Goal: Task Accomplishment & Management: Manage account settings

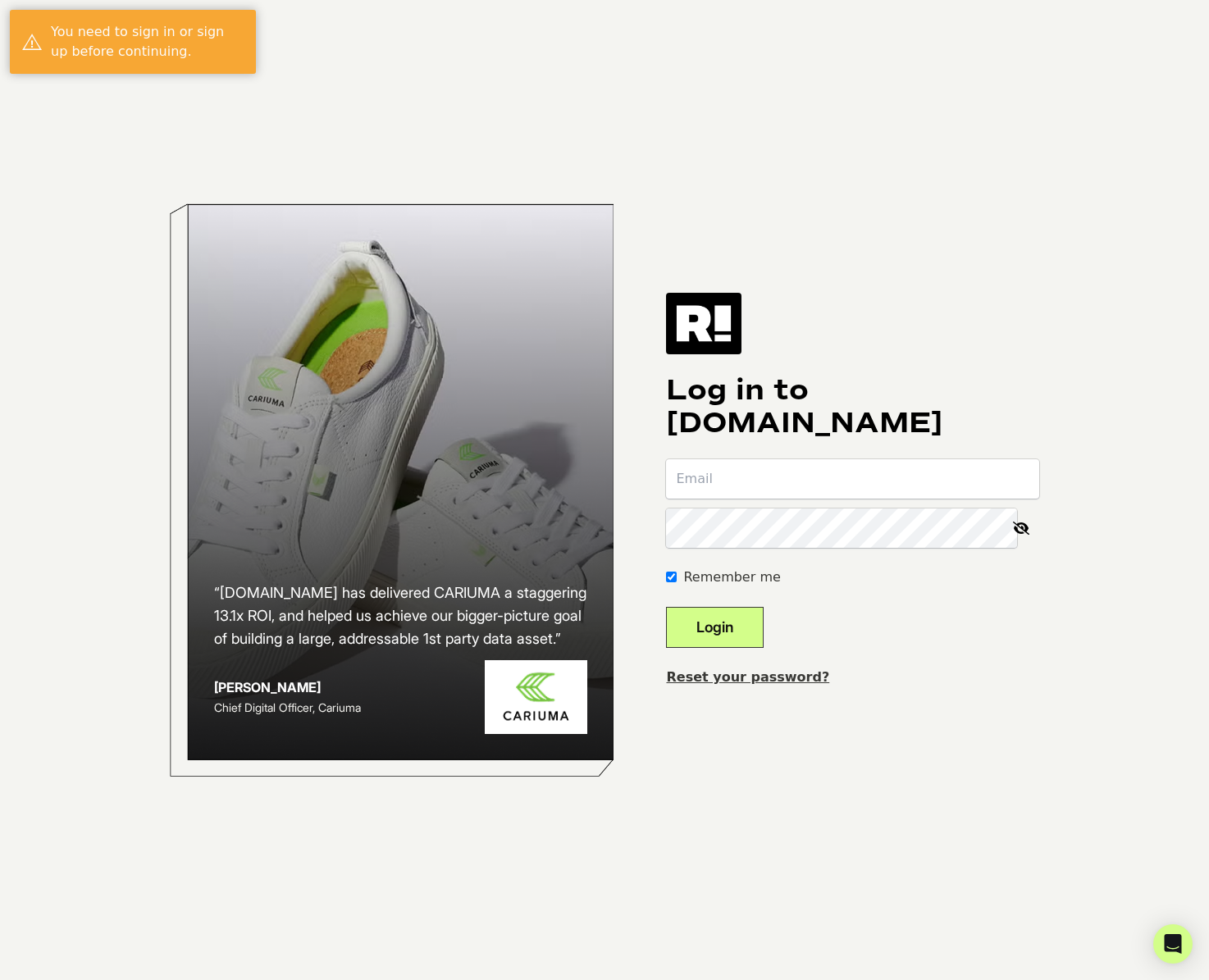
type input "[EMAIL_ADDRESS][DOMAIN_NAME]"
drag, startPoint x: 737, startPoint y: 638, endPoint x: 802, endPoint y: 644, distance: 65.3
click at [737, 638] on button "Login" at bounding box center [714, 627] width 98 height 41
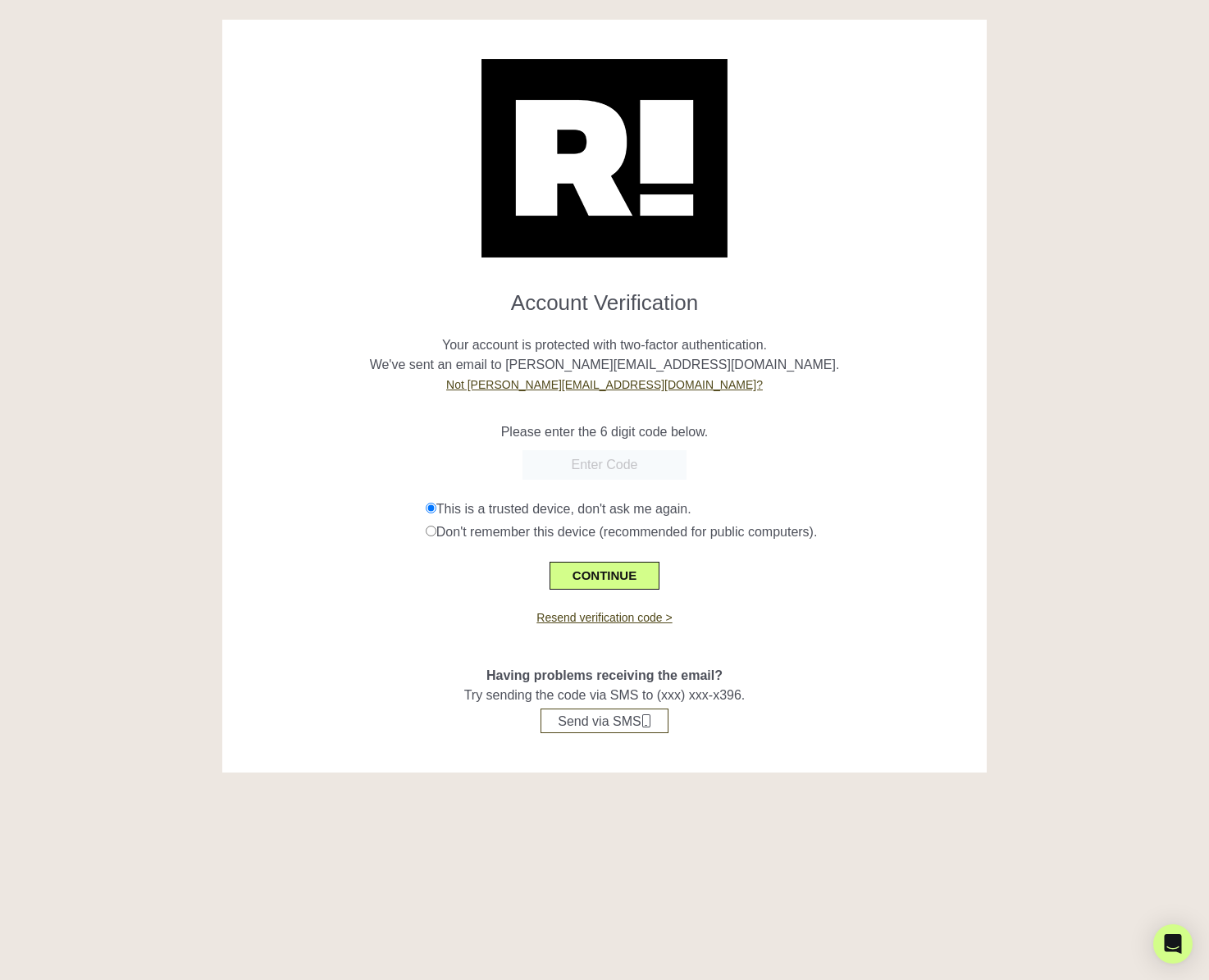
paste input "484980"
type input "484980"
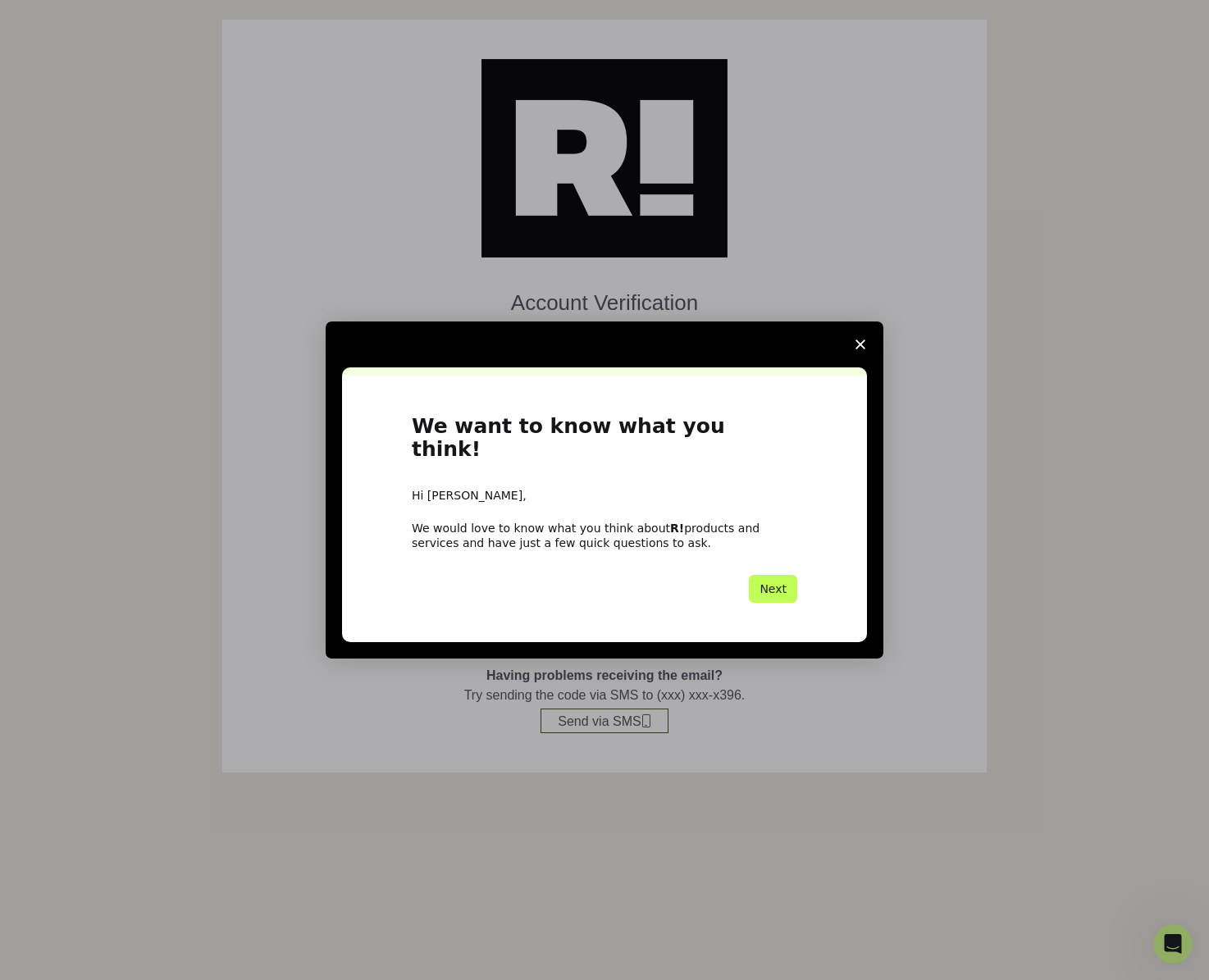
click at [770, 590] on button "Next" at bounding box center [773, 589] width 48 height 28
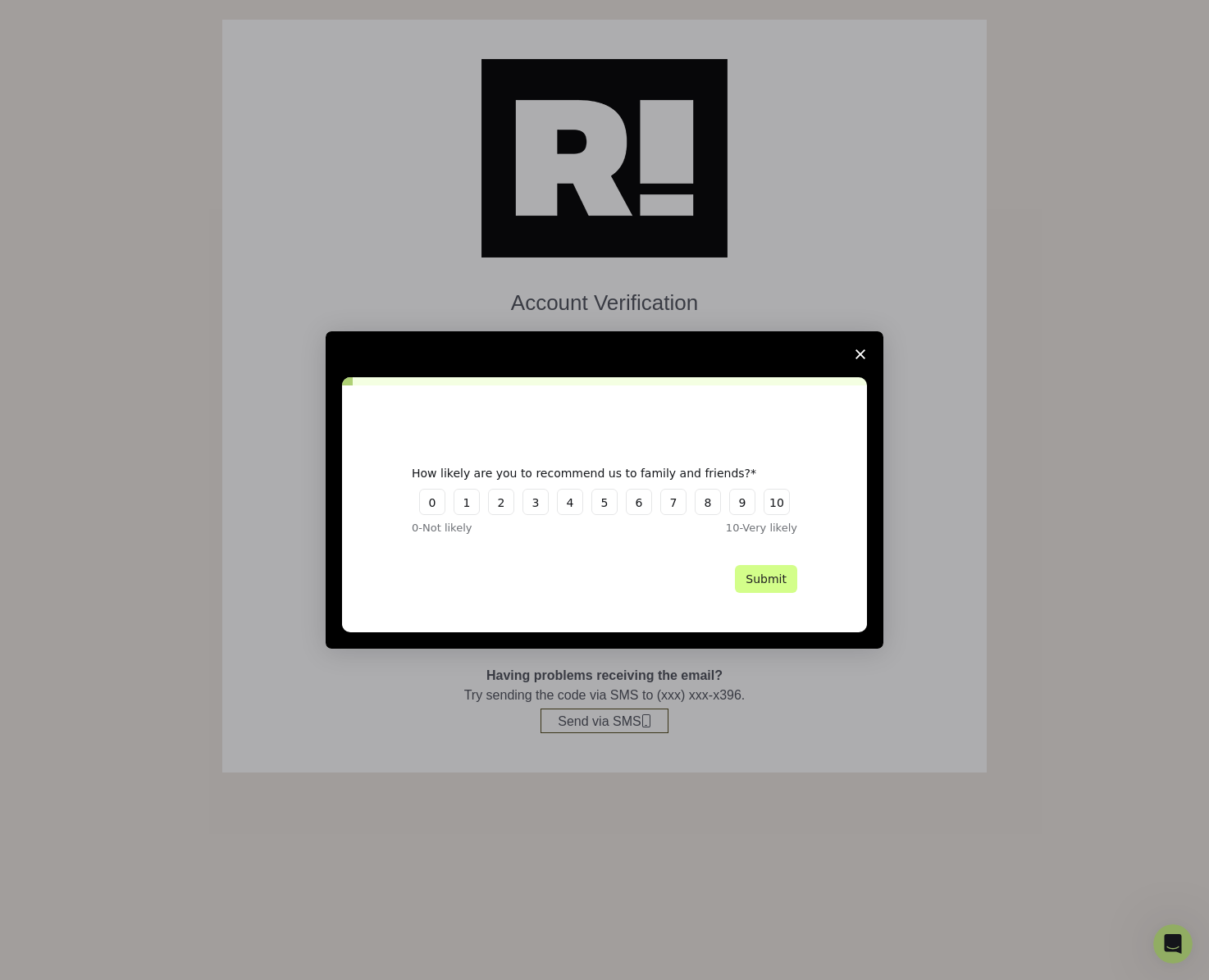
drag, startPoint x: 743, startPoint y: 508, endPoint x: 749, endPoint y: 600, distance: 92.2
click at [741, 521] on div "How likely are you to recommend us to family and friends? 0 1 2 3 4 5 6 7 8 9 1…" at bounding box center [604, 501] width 385 height 70
click at [749, 600] on div "How likely are you to recommend us to family and friends? 0 1 2 3 4 5 6 7 8 9 1…" at bounding box center [604, 509] width 525 height 247
click at [769, 582] on button "Submit" at bounding box center [766, 579] width 62 height 28
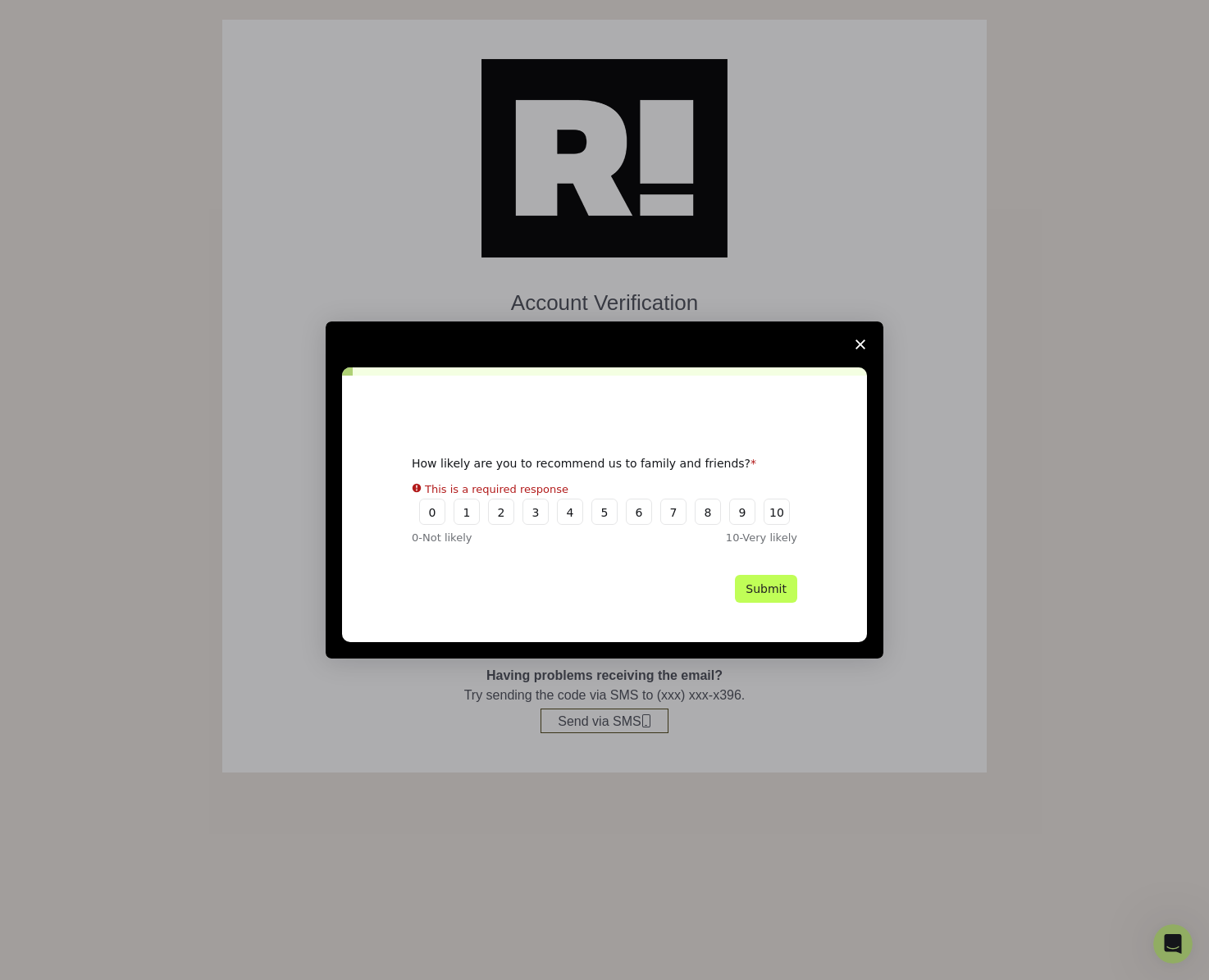
click at [766, 599] on button "Submit" at bounding box center [766, 589] width 62 height 28
click at [780, 528] on div "How likely are you to recommend us to family and friends? This is a required re…" at bounding box center [604, 501] width 385 height 90
drag, startPoint x: 780, startPoint y: 515, endPoint x: 760, endPoint y: 582, distance: 69.9
click at [779, 515] on div "How likely are you to recommend us to family and friends? This is a required re…" at bounding box center [604, 501] width 385 height 90
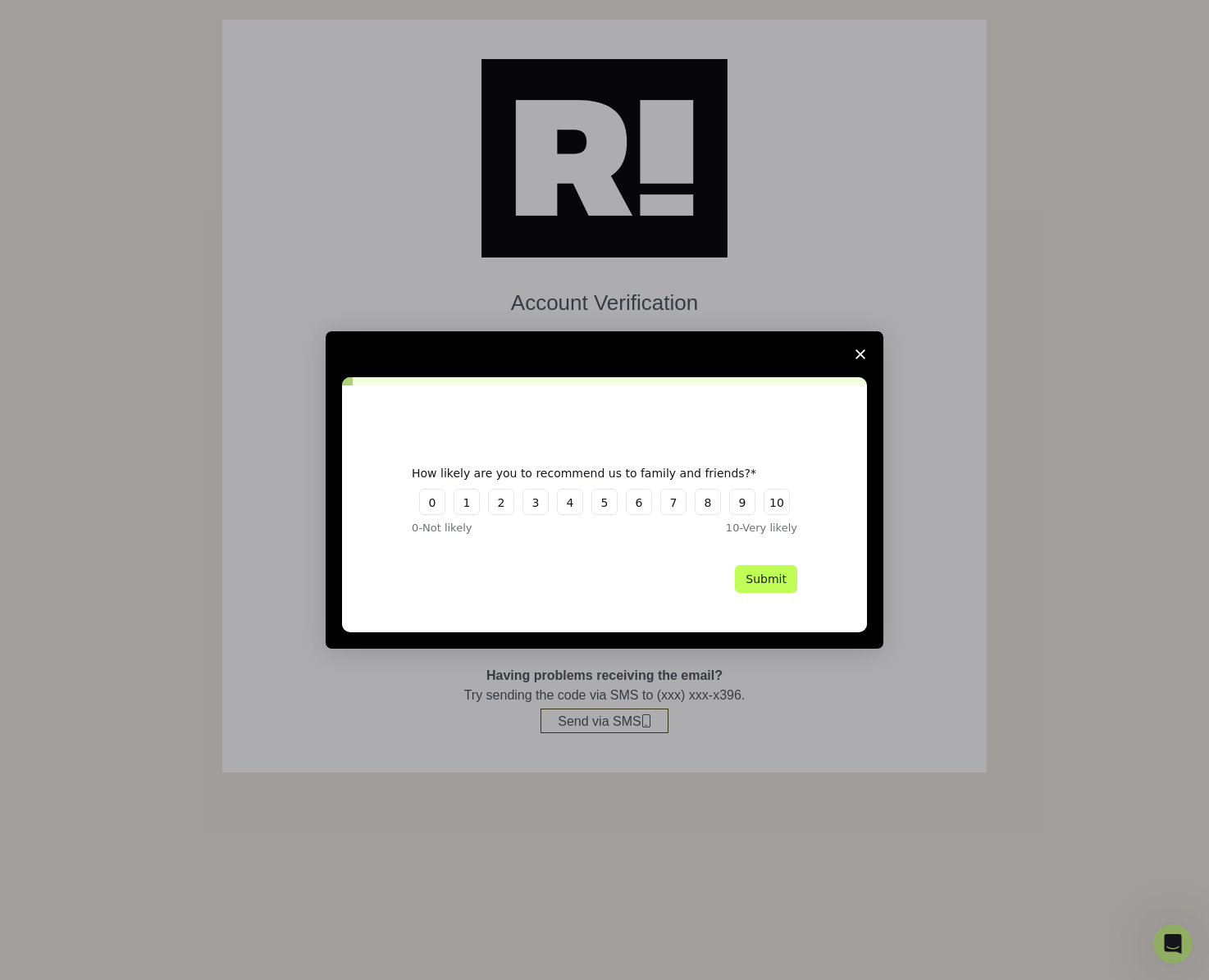
click at [759, 585] on button "Submit" at bounding box center [766, 579] width 62 height 28
drag, startPoint x: 745, startPoint y: 504, endPoint x: 754, endPoint y: 550, distance: 46.9
click at [745, 504] on button "9" at bounding box center [741, 501] width 26 height 26
click at [776, 580] on button "Submit" at bounding box center [766, 579] width 62 height 28
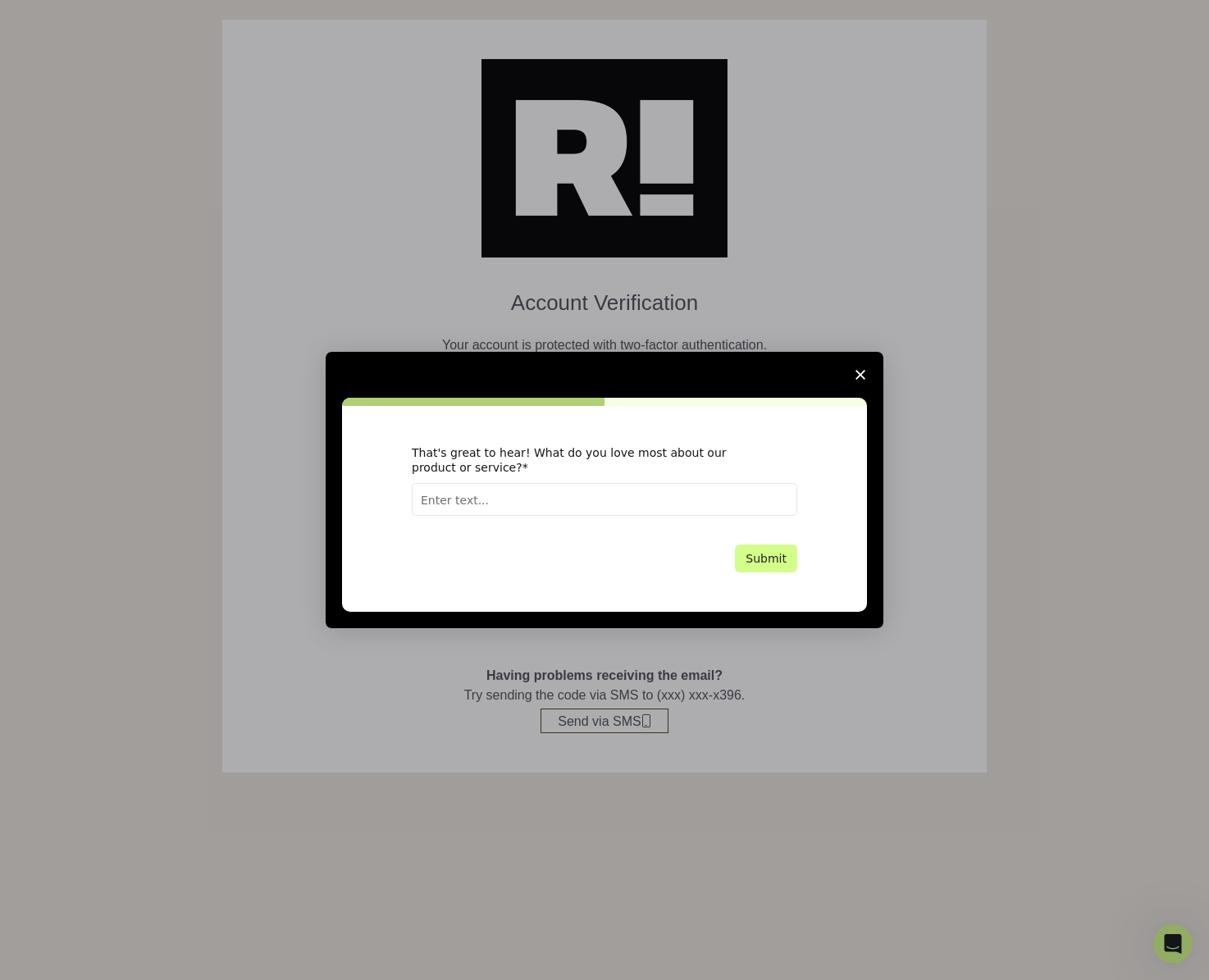
click at [664, 506] on input "Enter text..." at bounding box center [604, 500] width 385 height 33
click at [844, 365] on span "Close survey" at bounding box center [860, 374] width 46 height 46
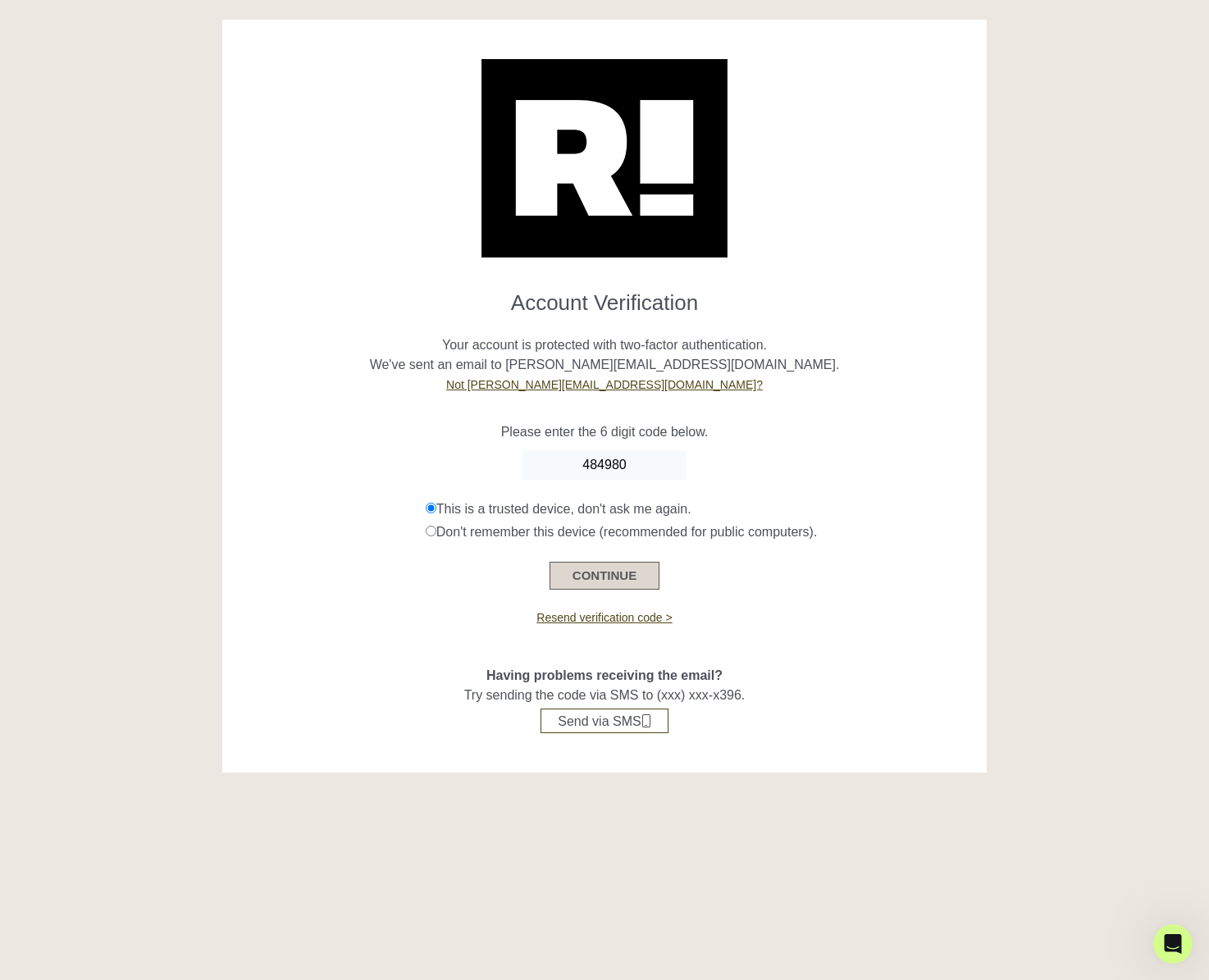
click at [631, 578] on button "CONTINUE" at bounding box center [604, 575] width 110 height 28
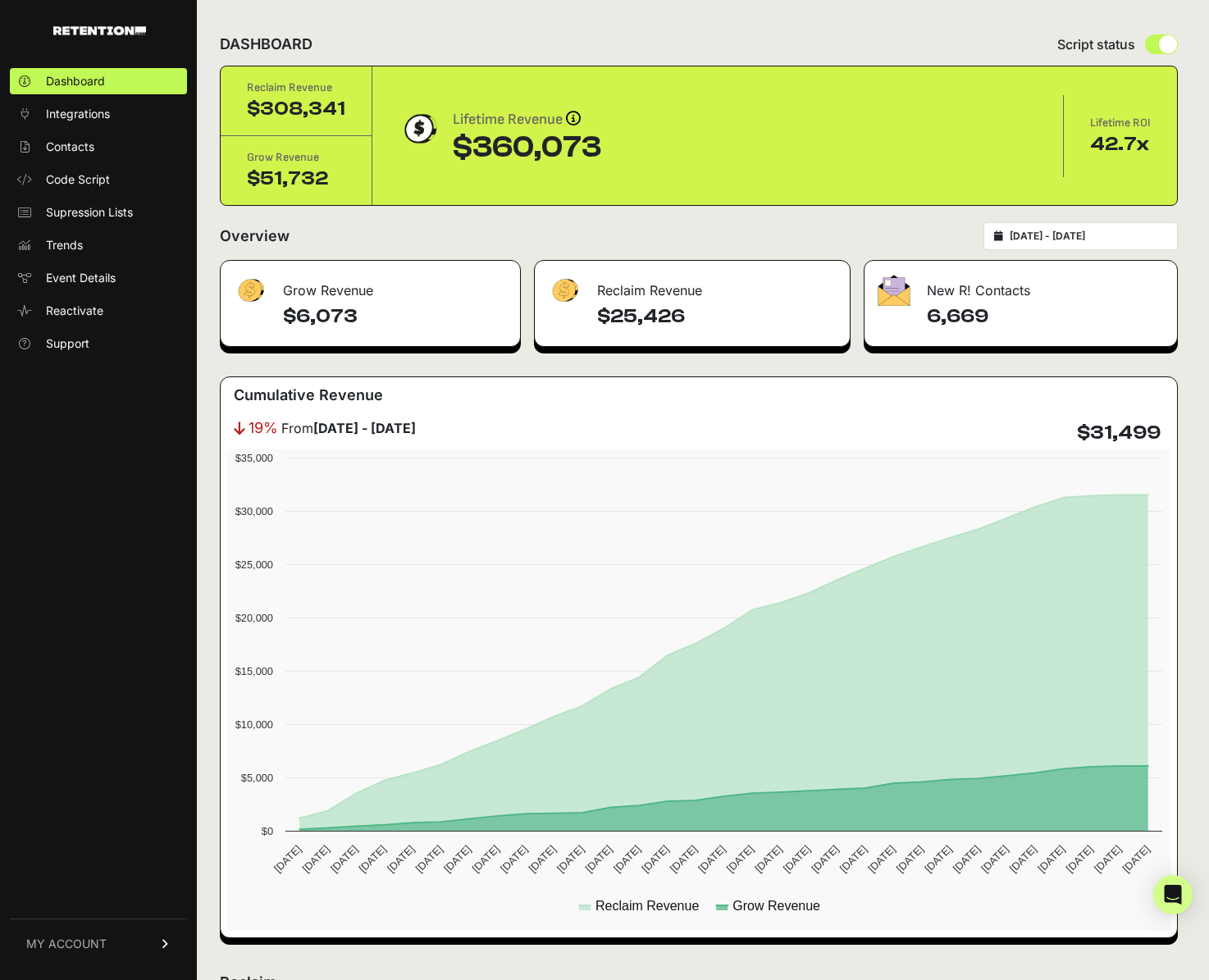
click at [1177, 109] on div "Reclaim Revenue $308,341 Grow Revenue $51,732 Lifetime Revenue Revenue attribut…" at bounding box center [699, 136] width 958 height 141
click at [396, 362] on div "Grow Revenue $6,073 Reclaim Revenue $25,426 New R! Contacts 6,669 Cumulative Re…" at bounding box center [699, 599] width 958 height 679
click at [356, 300] on div "Grow Revenue" at bounding box center [371, 286] width 300 height 49
click at [290, 303] on h4 "$6,073" at bounding box center [394, 316] width 224 height 26
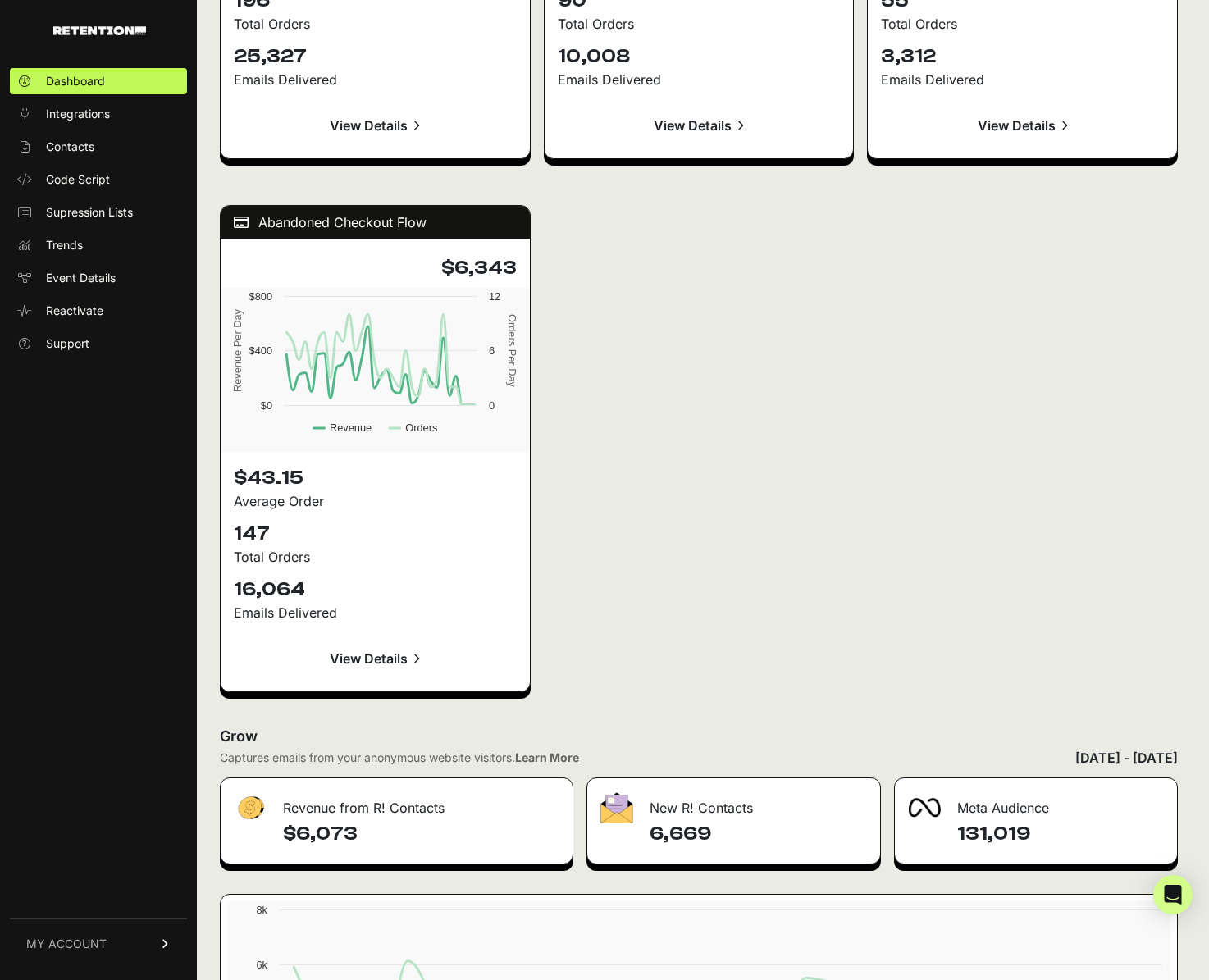
scroll to position [2226, 0]
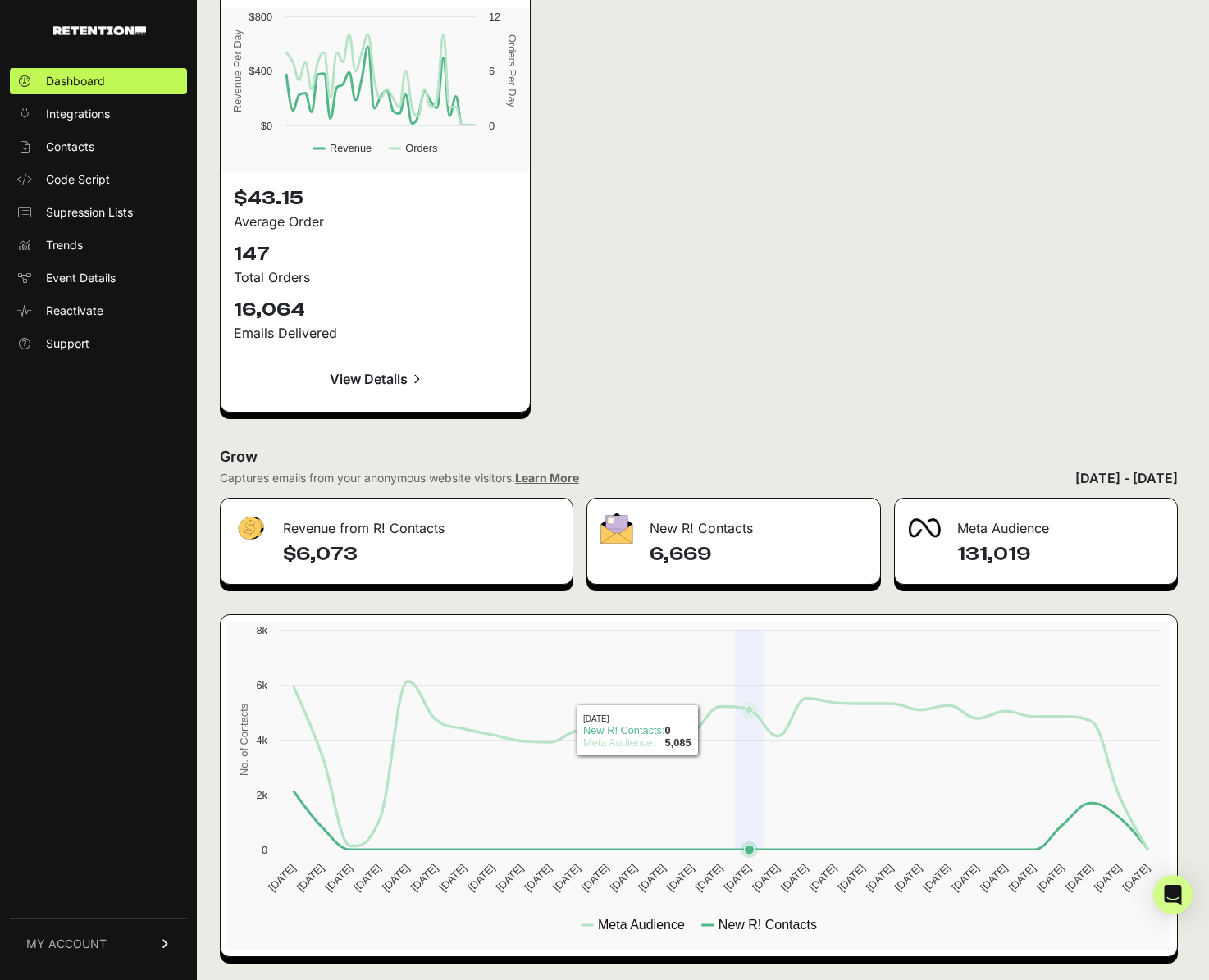
click at [758, 761] on rect at bounding box center [699, 785] width 943 height 328
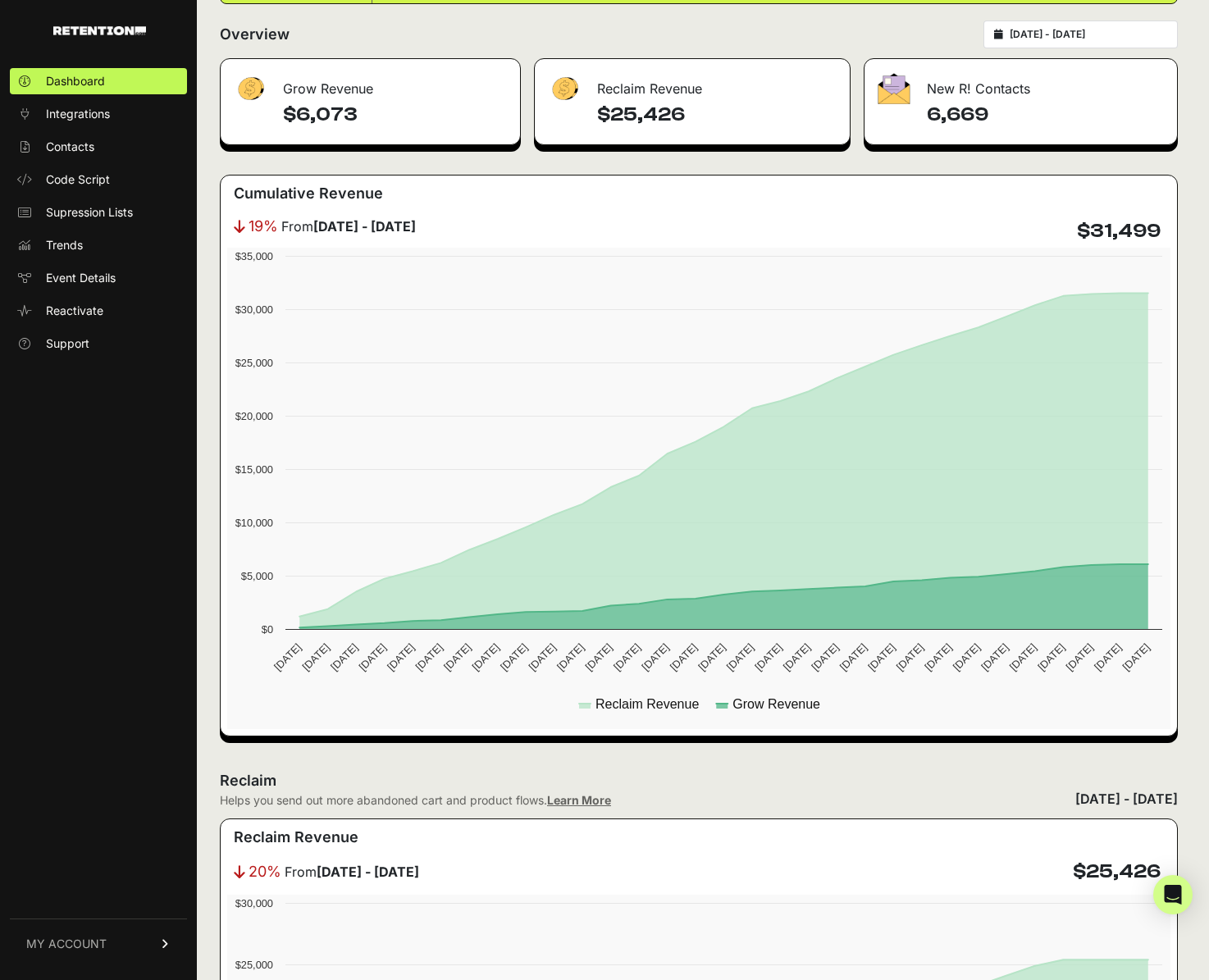
scroll to position [0, 0]
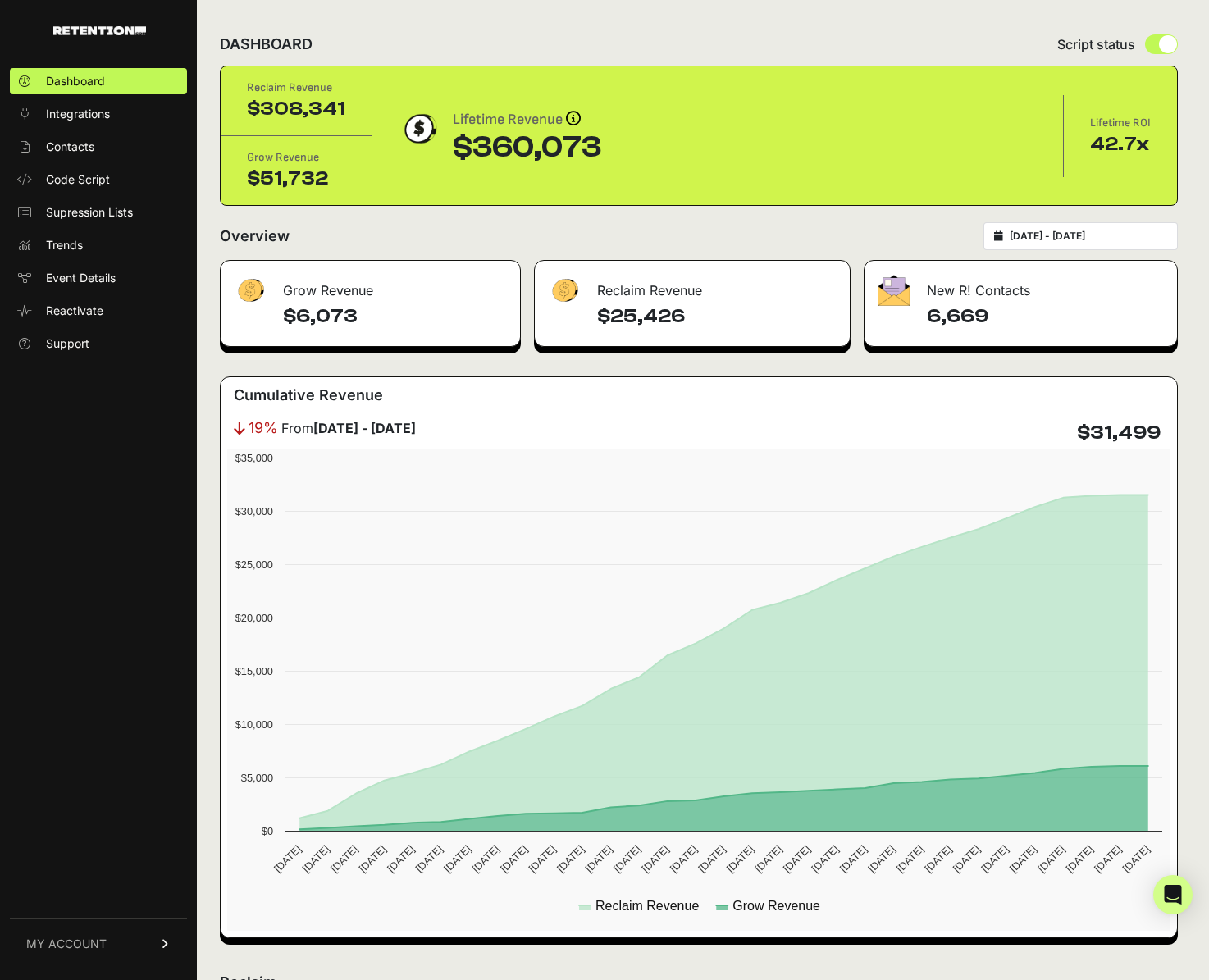
type input "2025-07-21"
type input "2025-08-20"
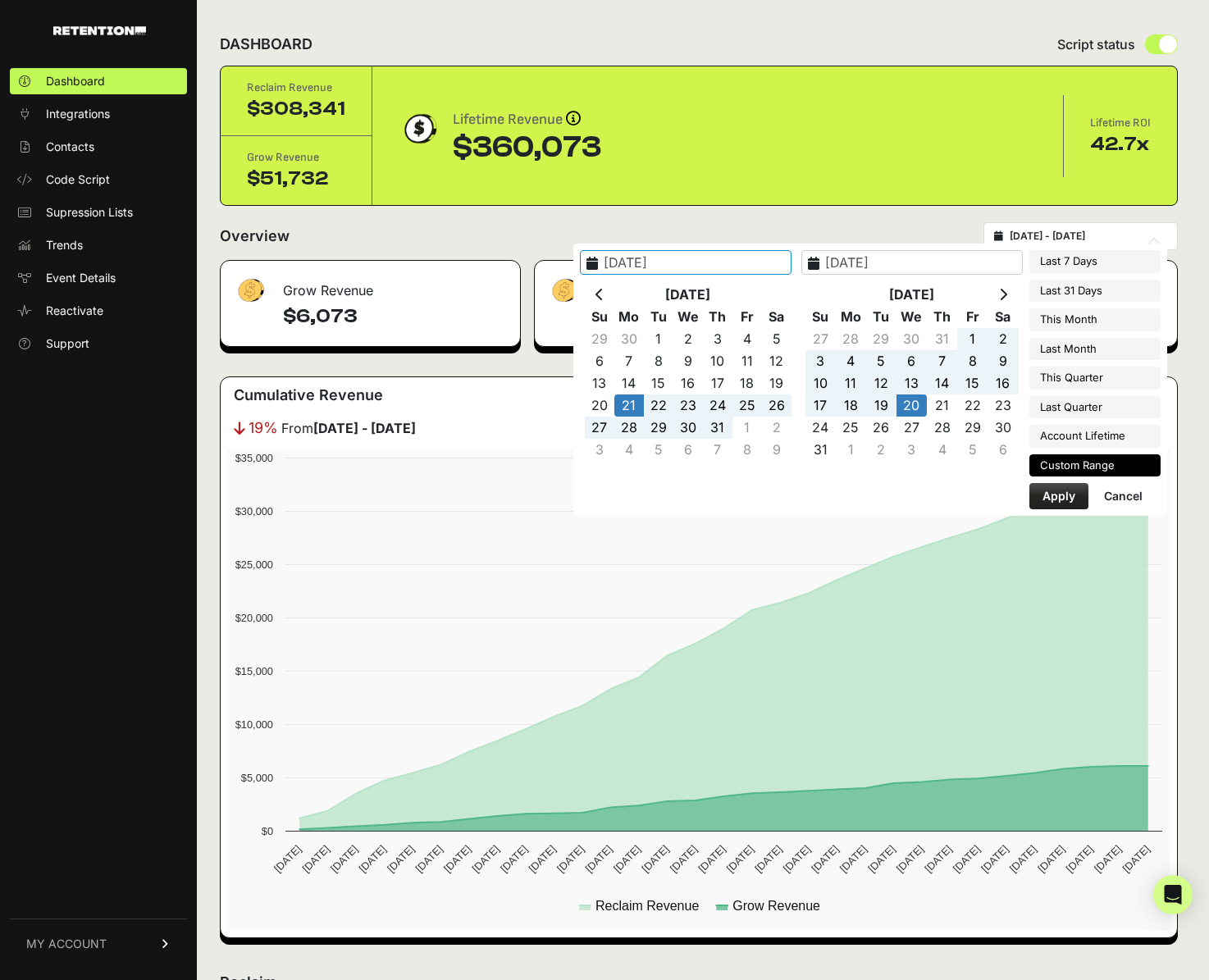
click at [1120, 241] on input "2025-07-21 - 2025-08-20" at bounding box center [1088, 236] width 157 height 13
type input "2025-08-13"
type input "2025-08-19"
type input "2025-07-21"
type input "2025-08-20"
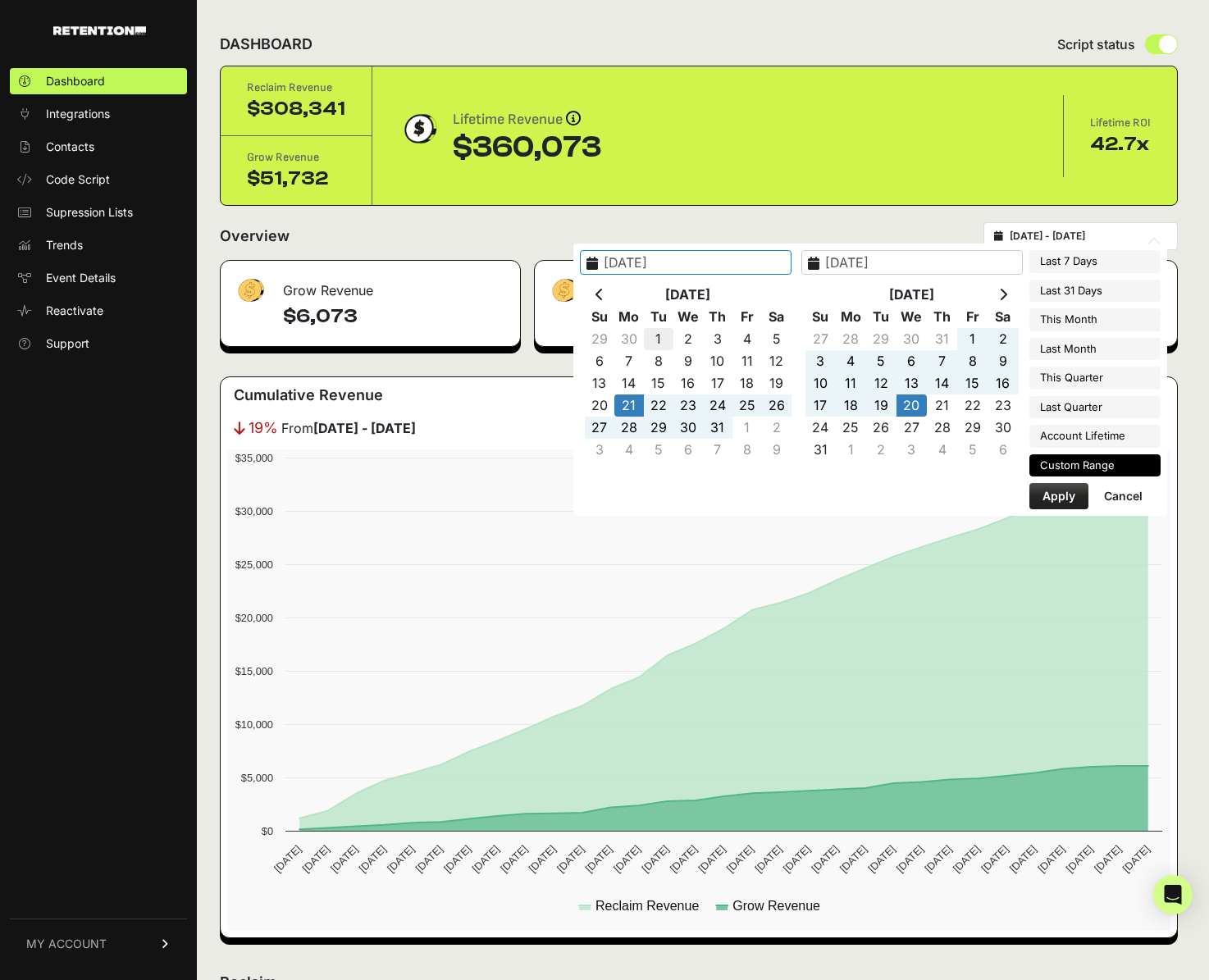
type input "2025-07-01"
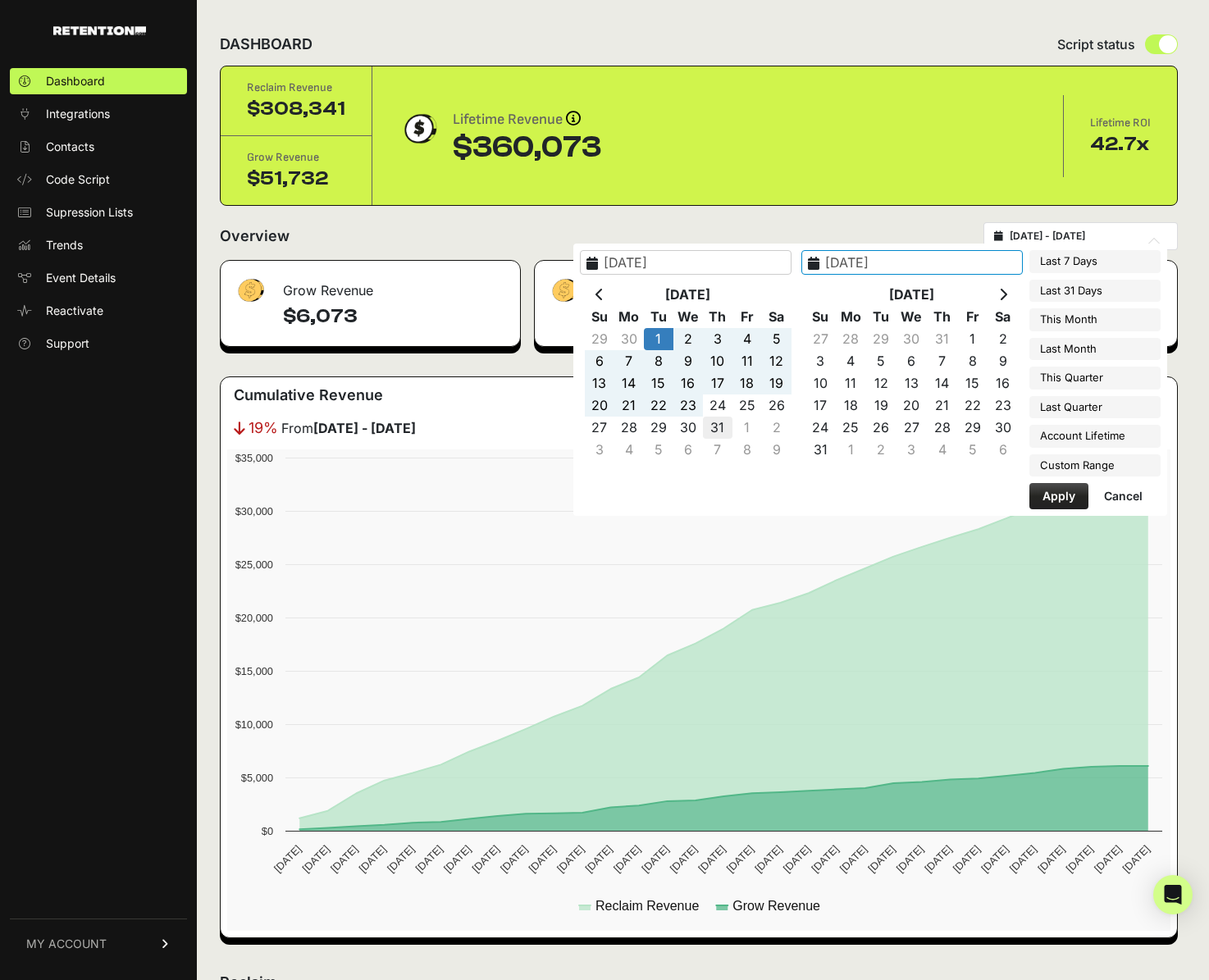
type input "2025-07-31"
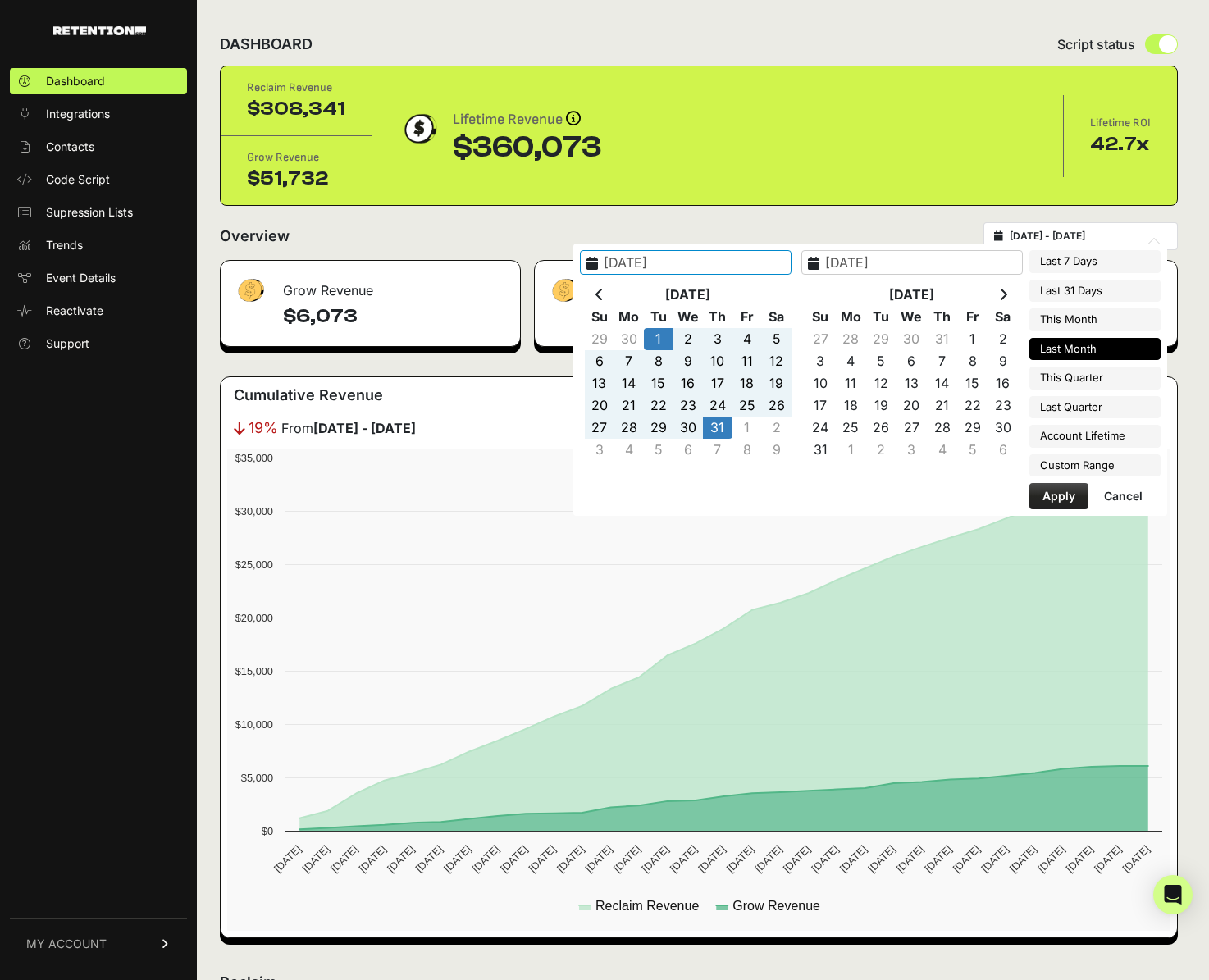
type input "2025-07-01"
click at [1061, 494] on button "Apply" at bounding box center [1058, 496] width 59 height 26
type input "2025-07-01 - 2025-07-31"
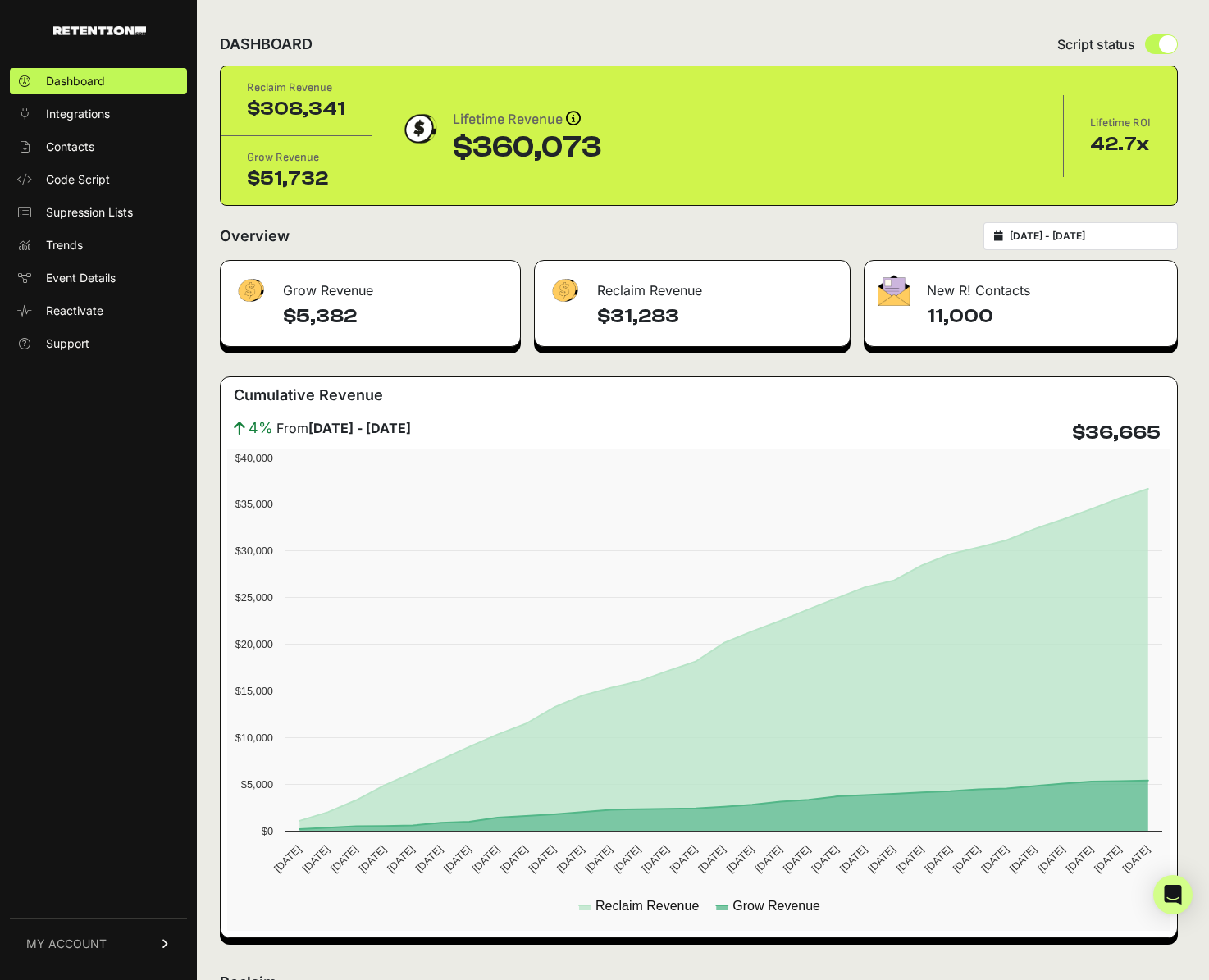
click at [1155, 43] on input "radio" at bounding box center [1162, 45] width 33 height 20
radio input "true"
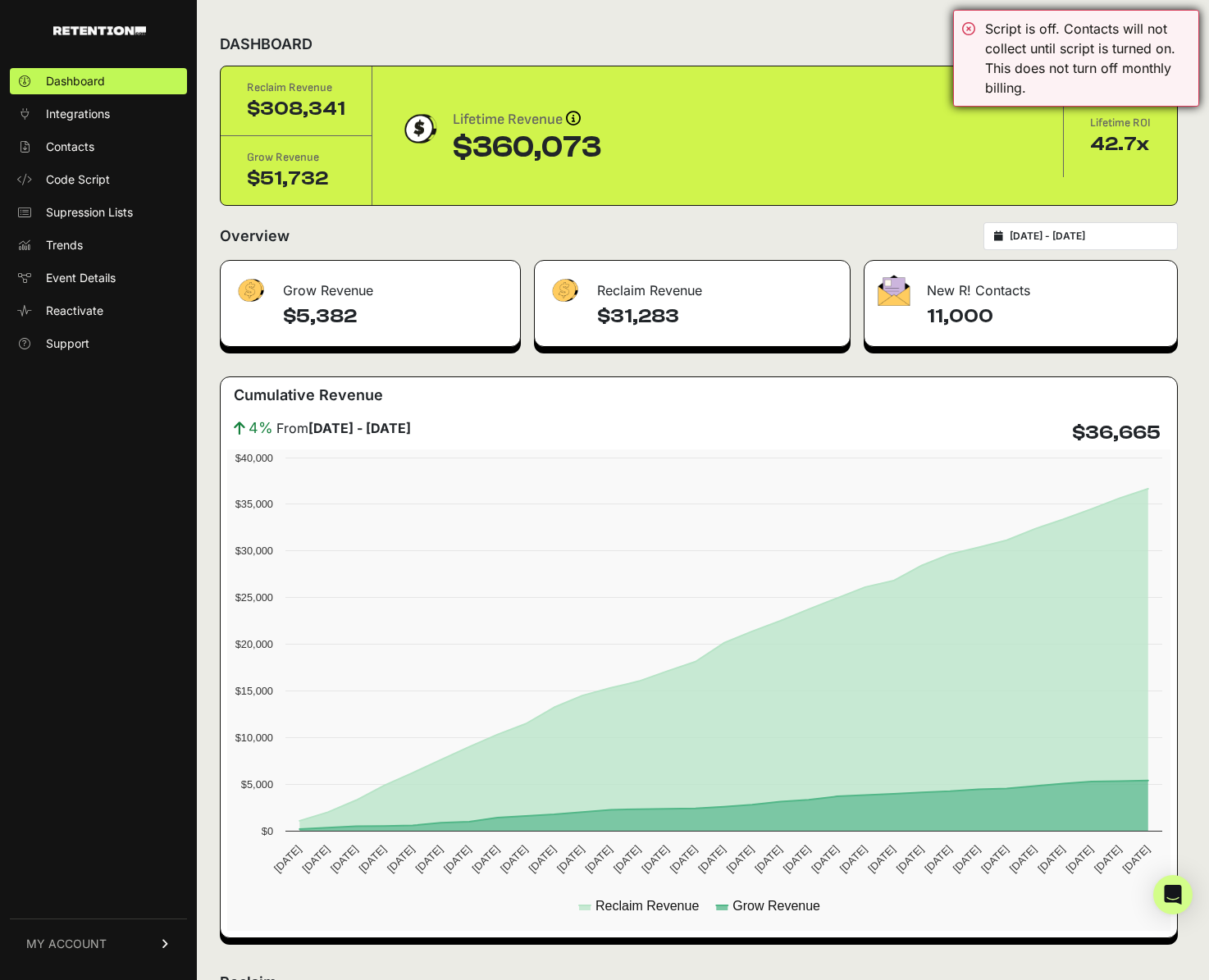
click at [1152, 44] on div "Script is off. Contacts will not collect until script is turned on. This does n…" at bounding box center [1088, 58] width 205 height 79
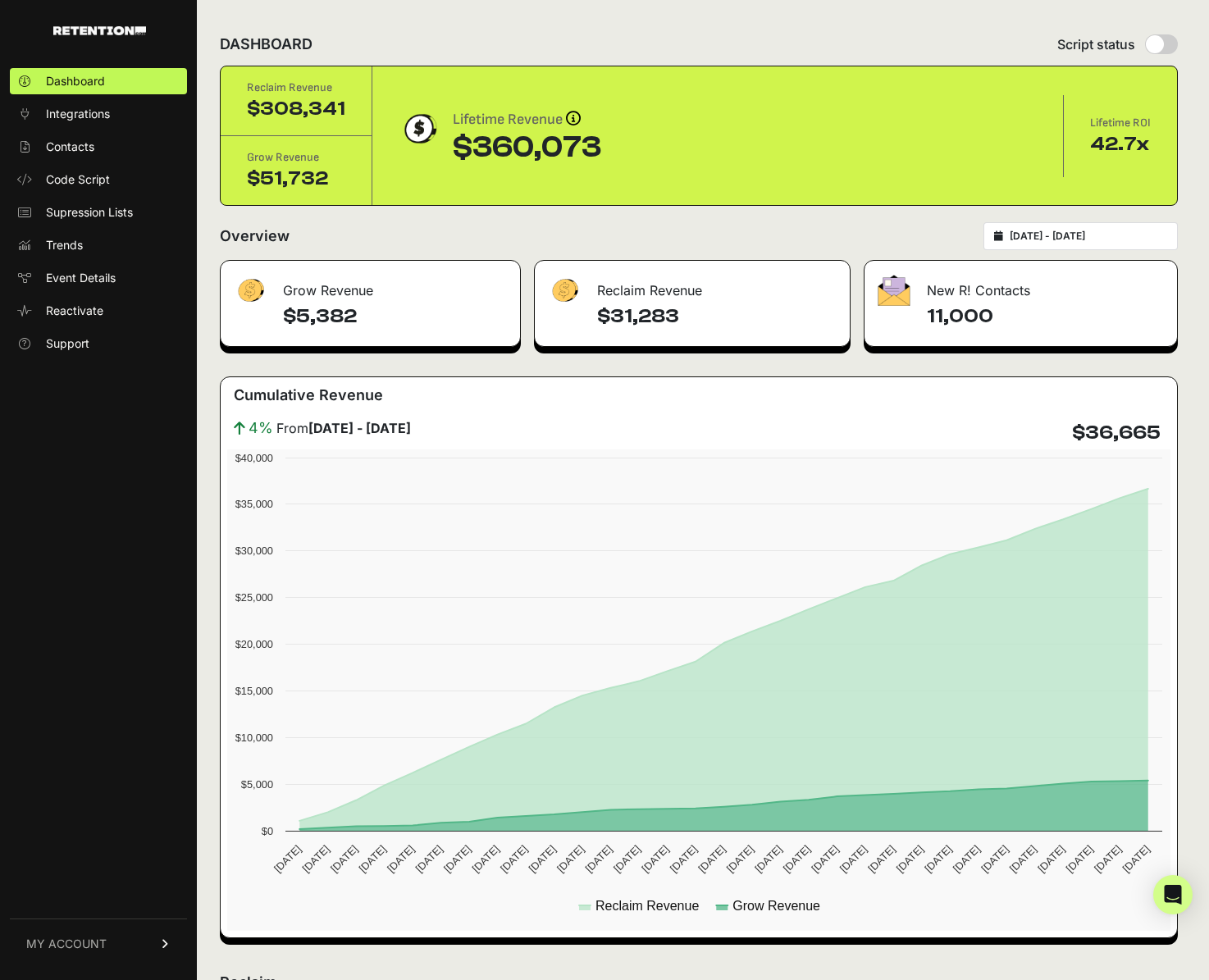
drag, startPoint x: 1161, startPoint y: 46, endPoint x: 1153, endPoint y: 60, distance: 16.1
click at [1161, 46] on input "radio" at bounding box center [1162, 45] width 33 height 20
radio input "true"
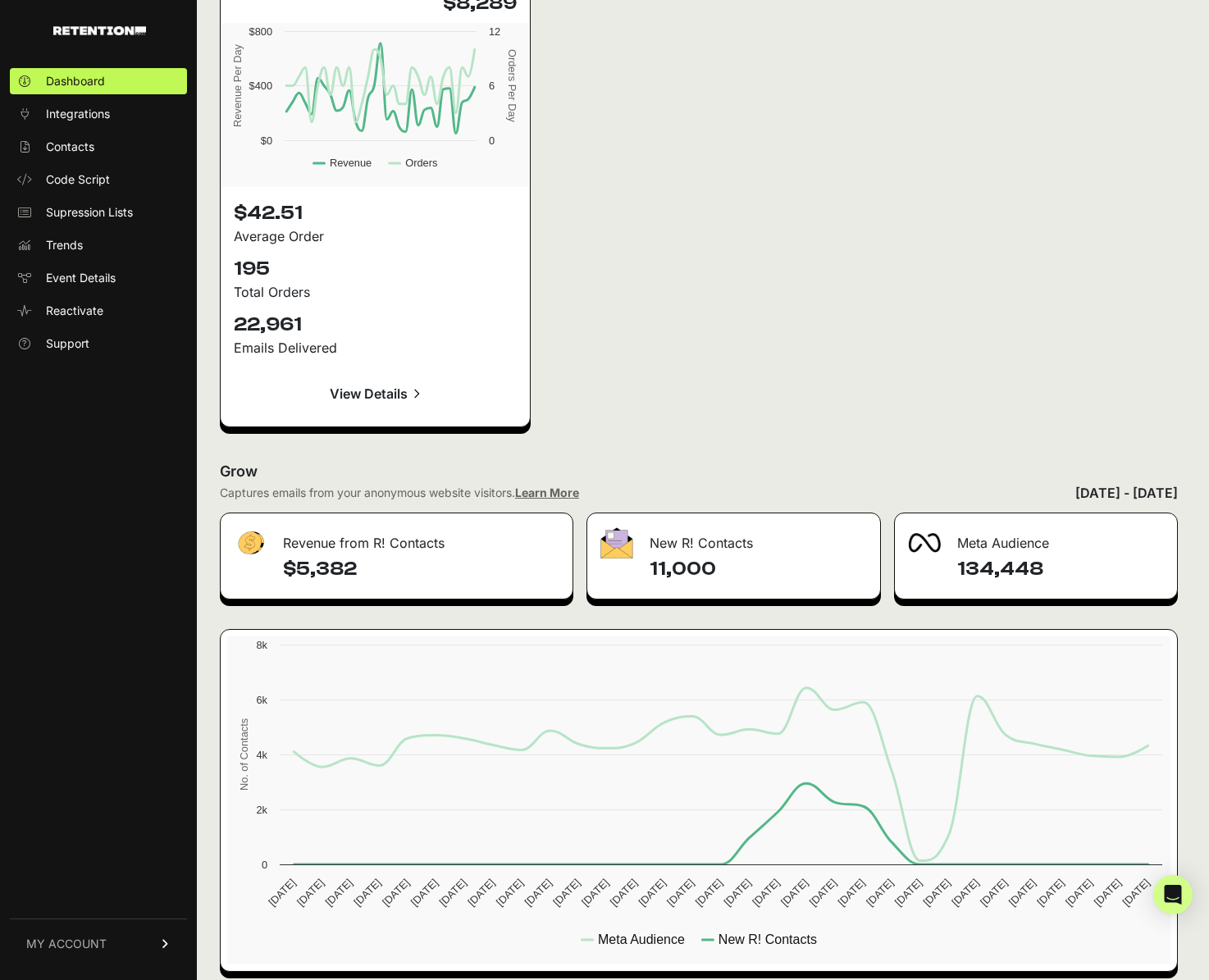
scroll to position [2217, 0]
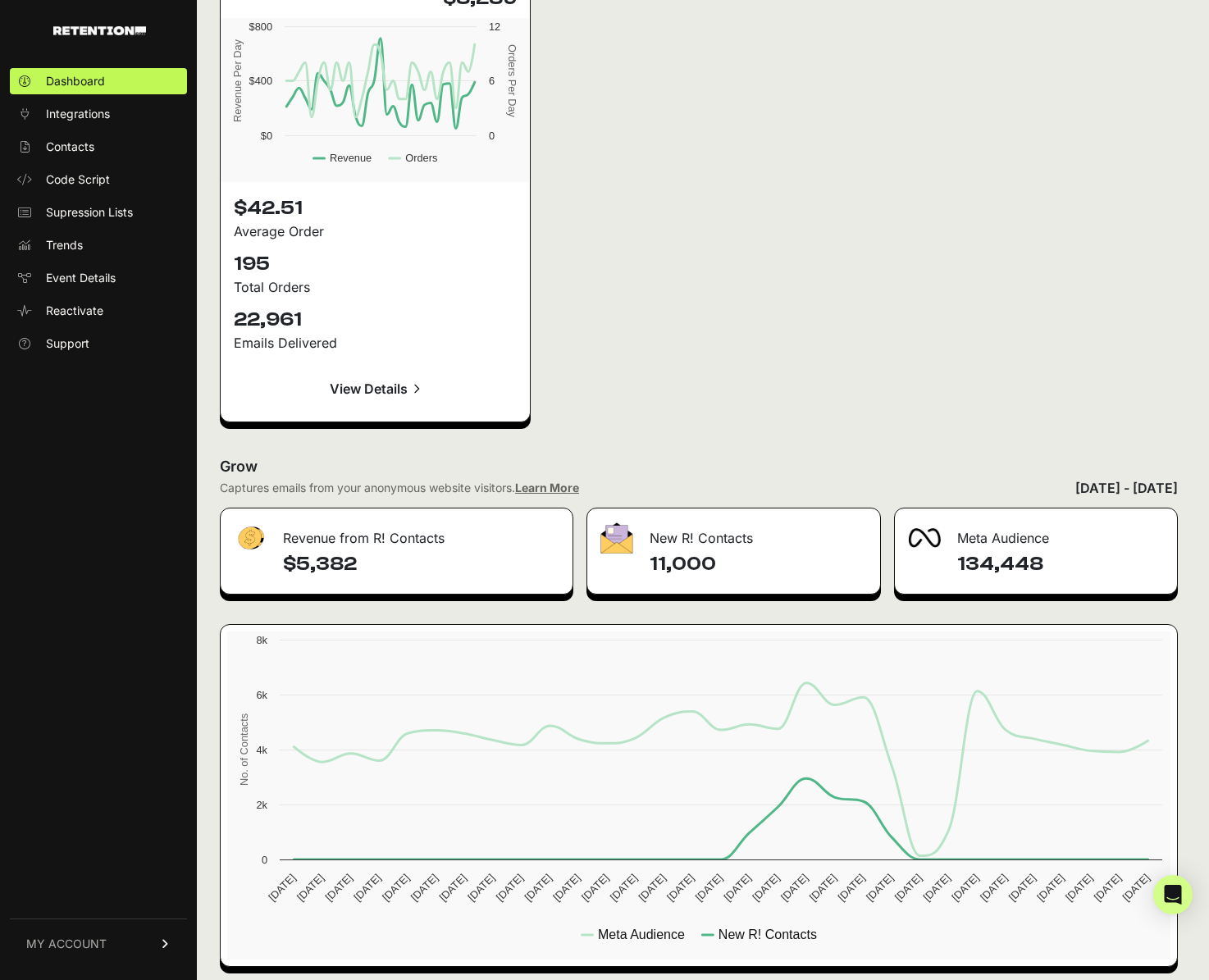
click at [425, 541] on div "Revenue from R! Contacts" at bounding box center [396, 533] width 352 height 49
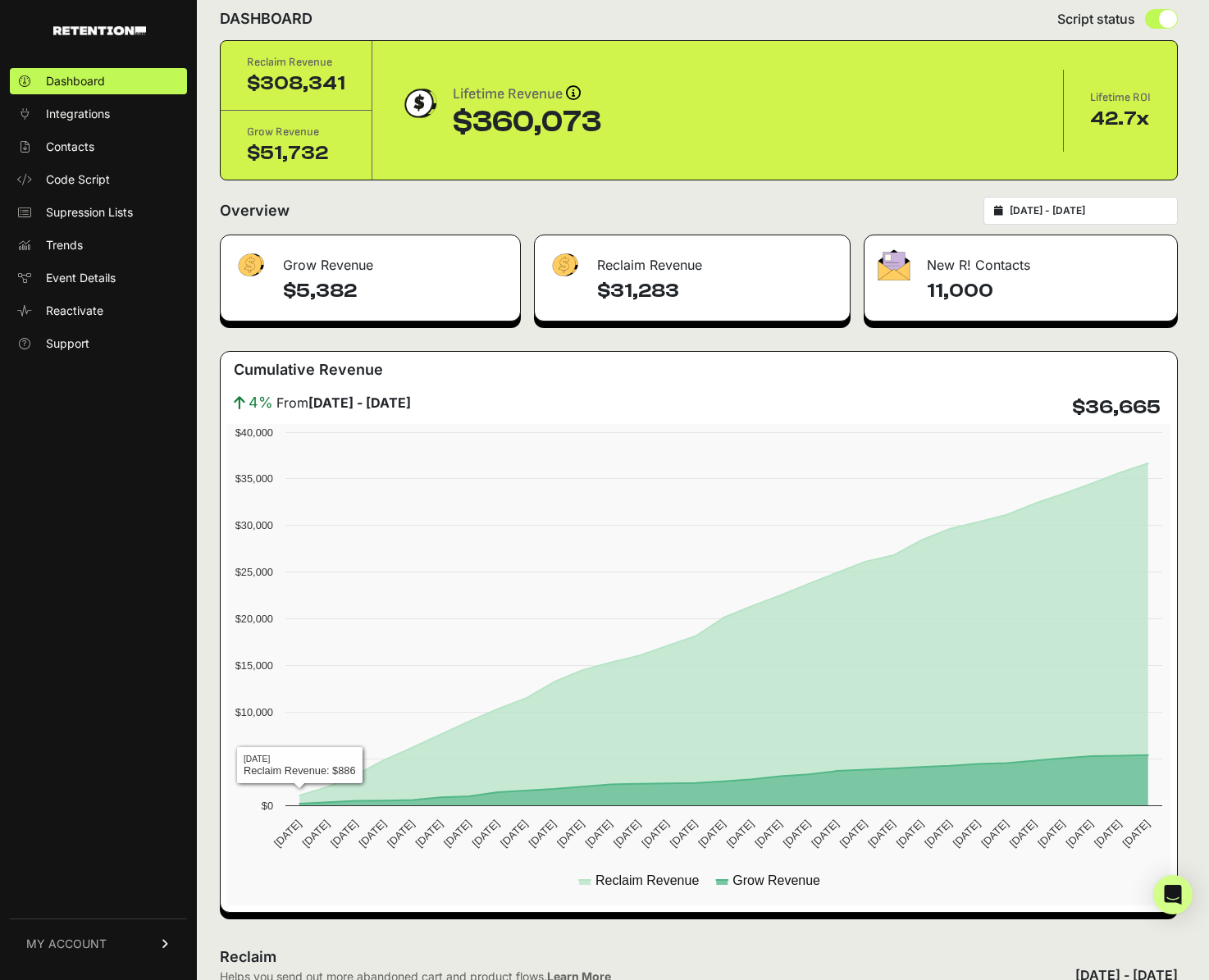
scroll to position [24, 0]
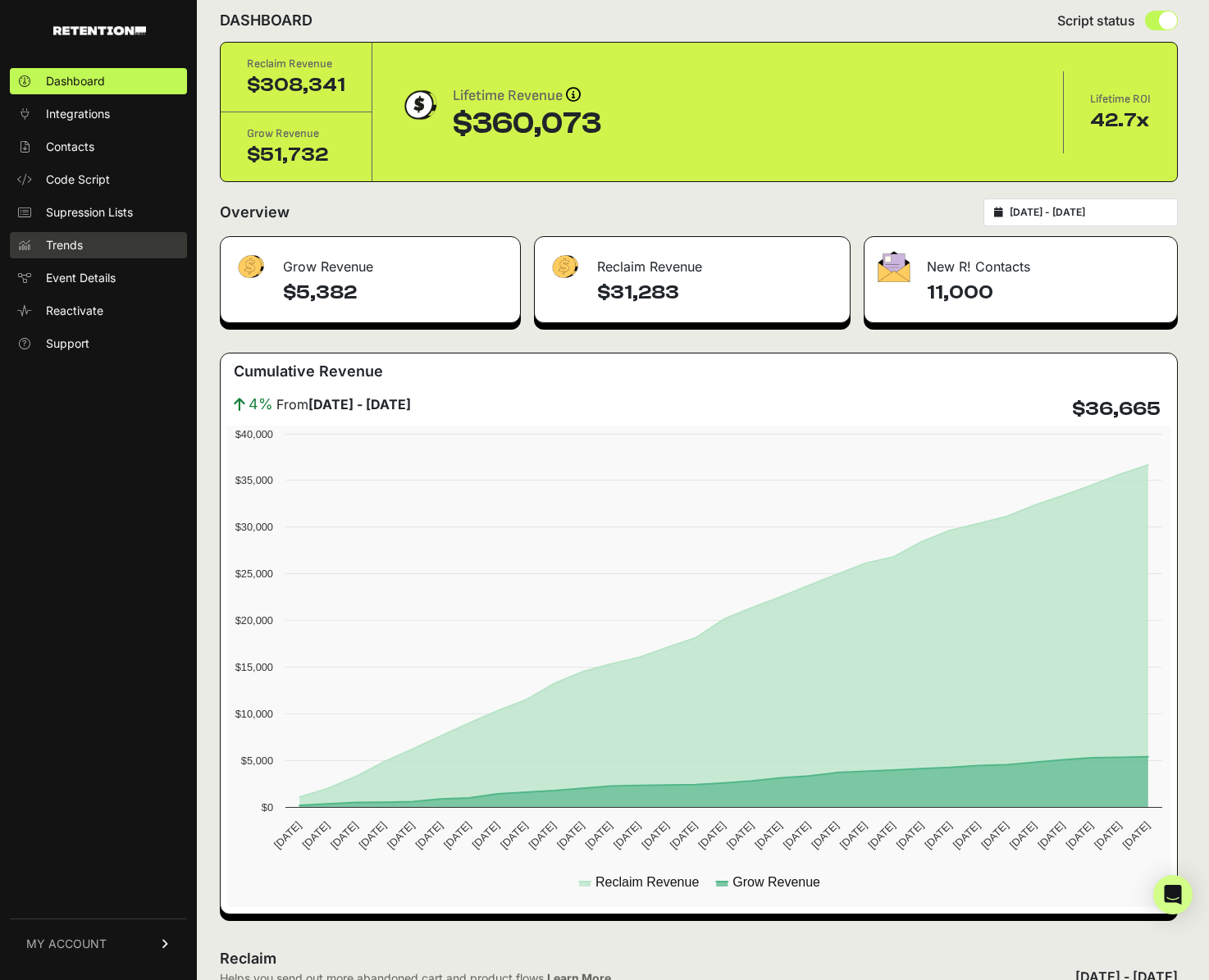
click at [76, 238] on span "Trends" at bounding box center [64, 246] width 37 height 16
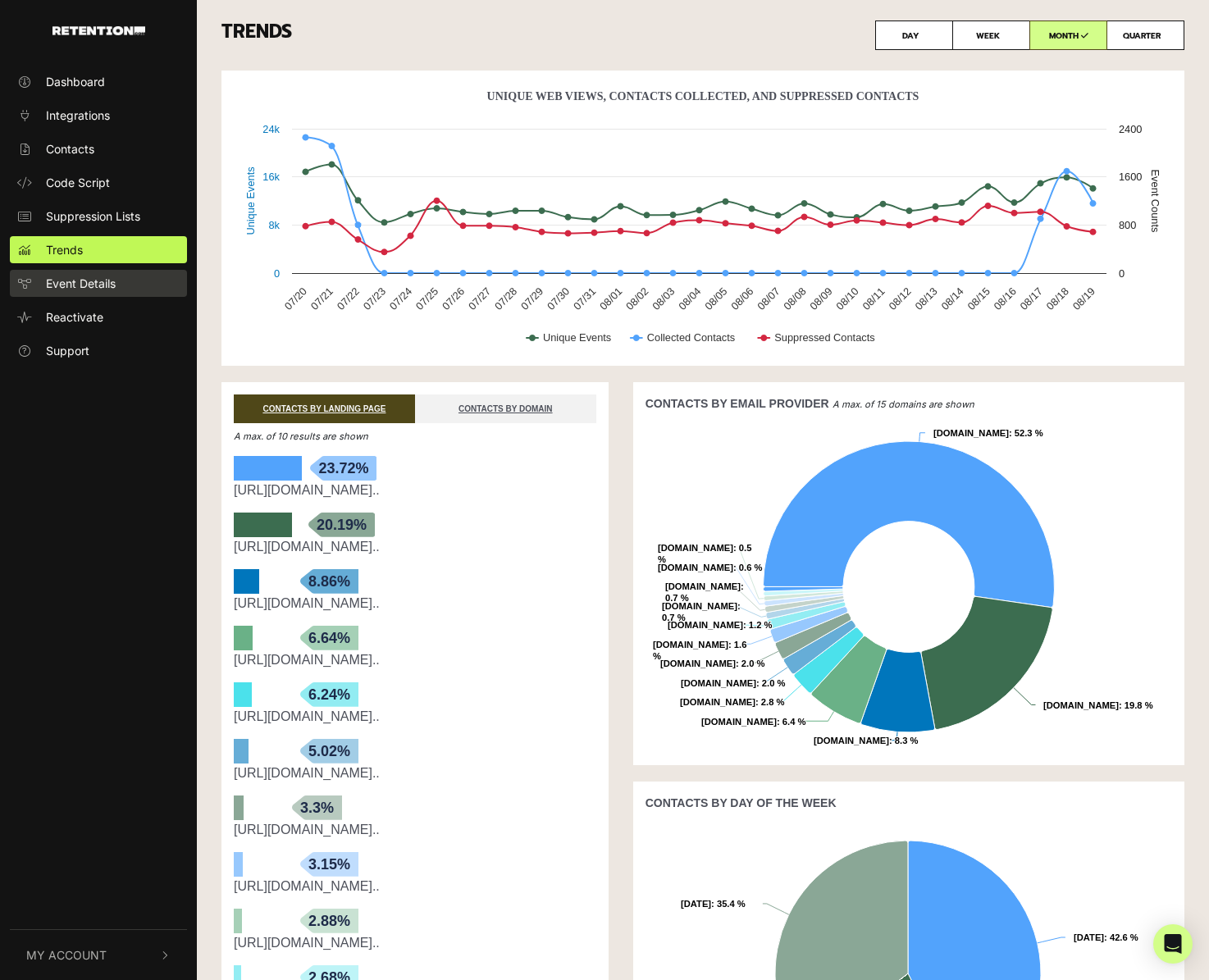
click at [133, 276] on link "Event Details" at bounding box center [99, 283] width 177 height 27
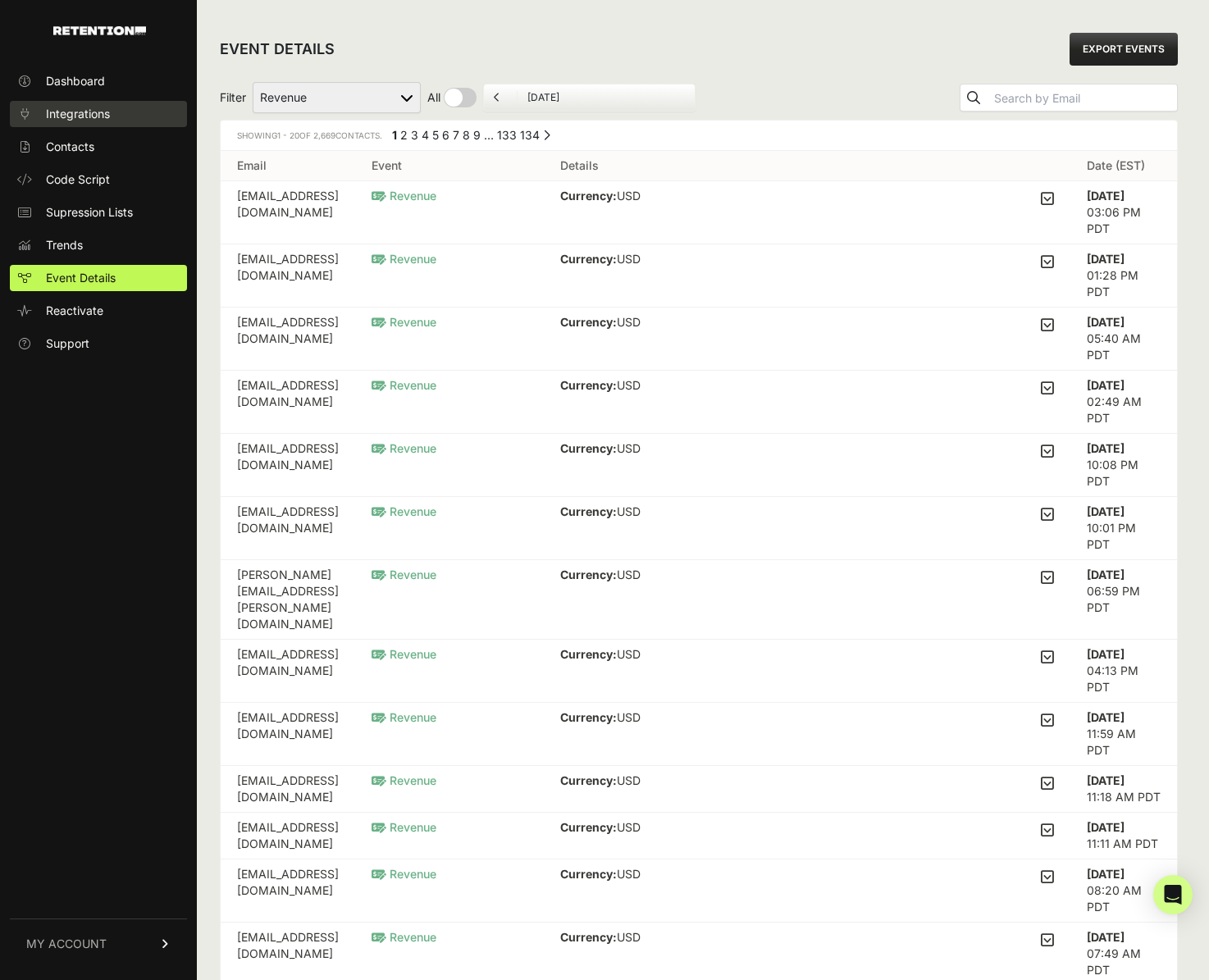
click at [109, 115] on span "Integrations" at bounding box center [78, 114] width 64 height 16
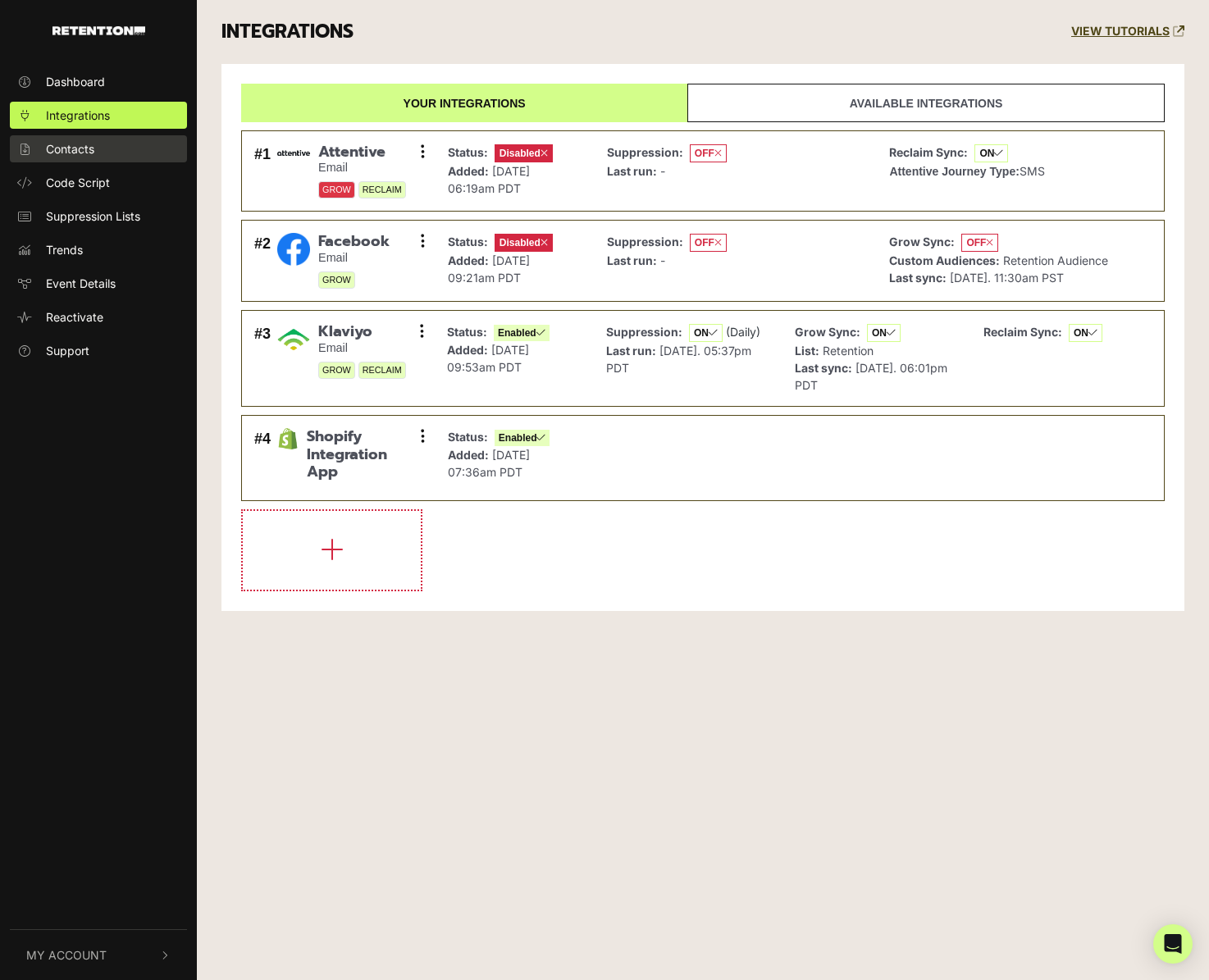
click at [95, 141] on link "Contacts" at bounding box center [99, 149] width 177 height 27
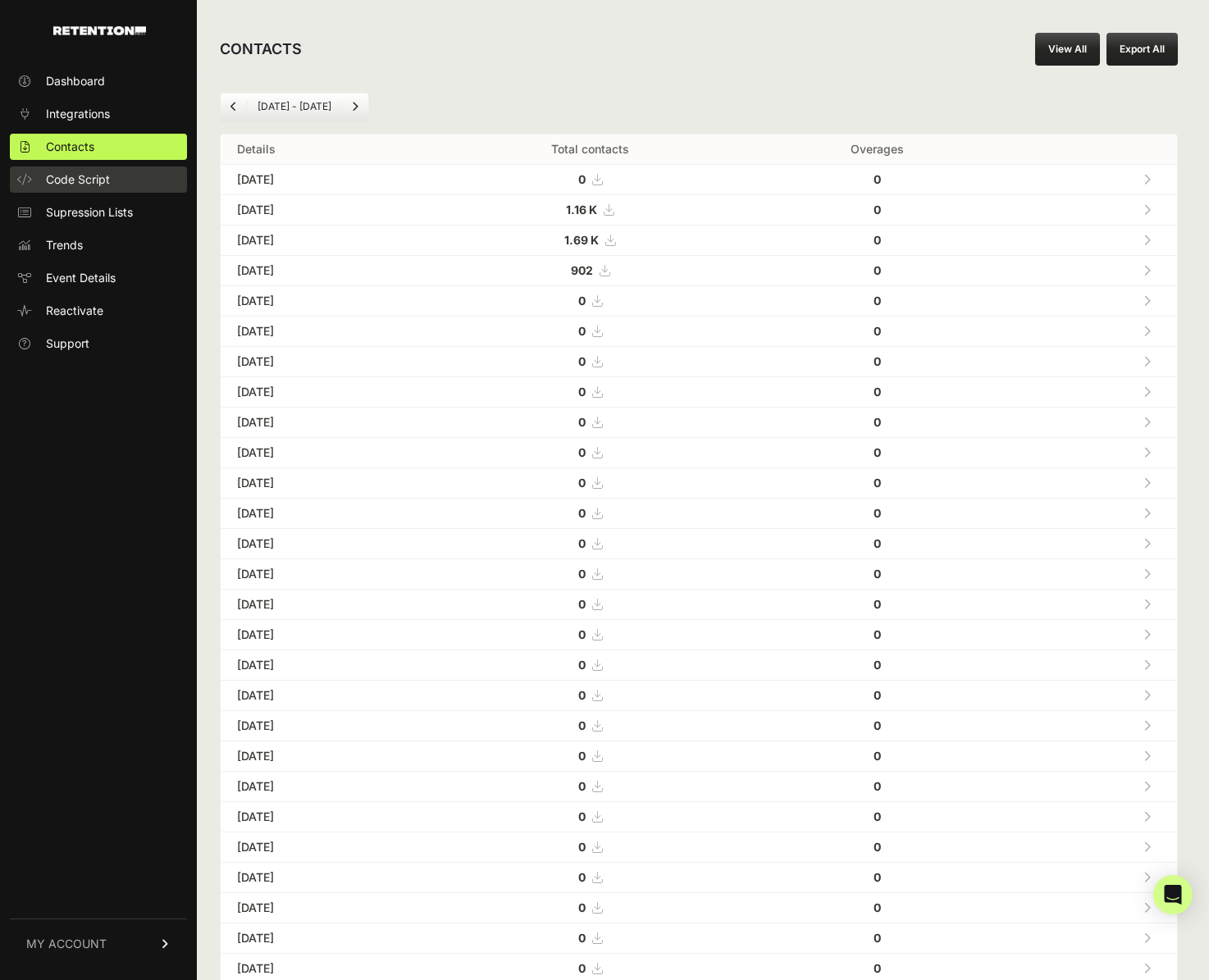
click at [87, 174] on span "Code Script" at bounding box center [78, 180] width 64 height 16
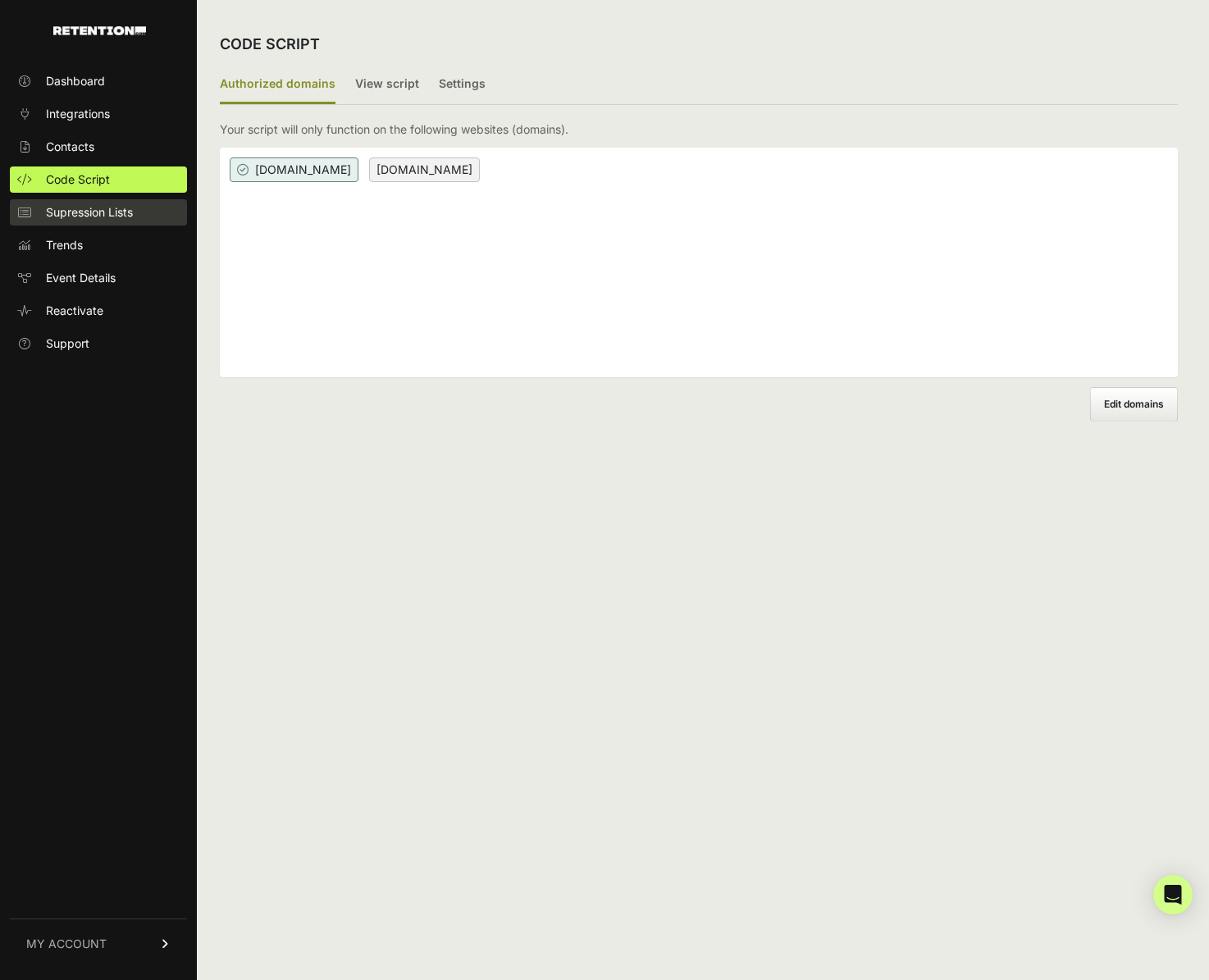
click at [72, 224] on link "Supression Lists" at bounding box center [99, 212] width 177 height 26
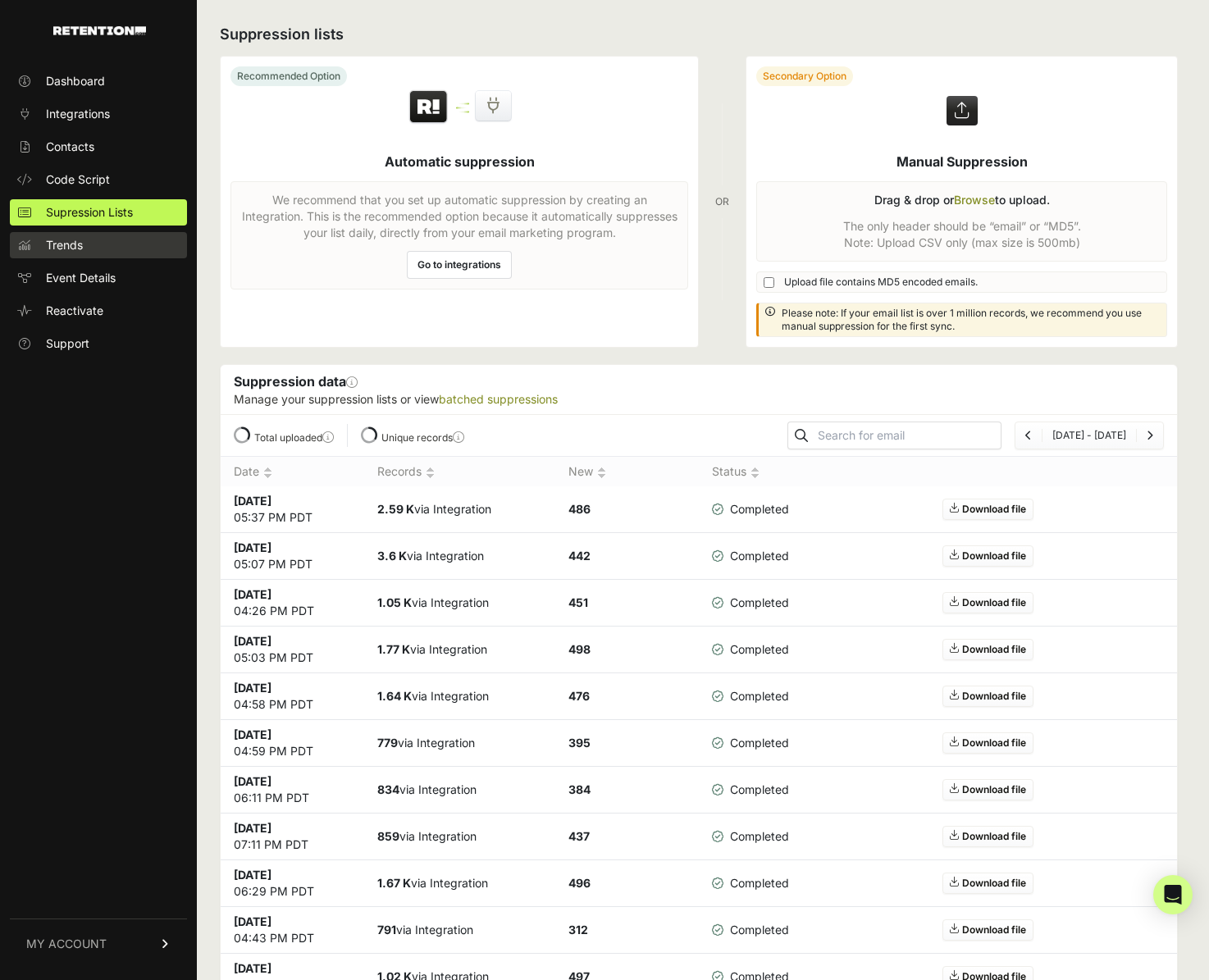
click at [67, 243] on span "Trends" at bounding box center [64, 246] width 37 height 16
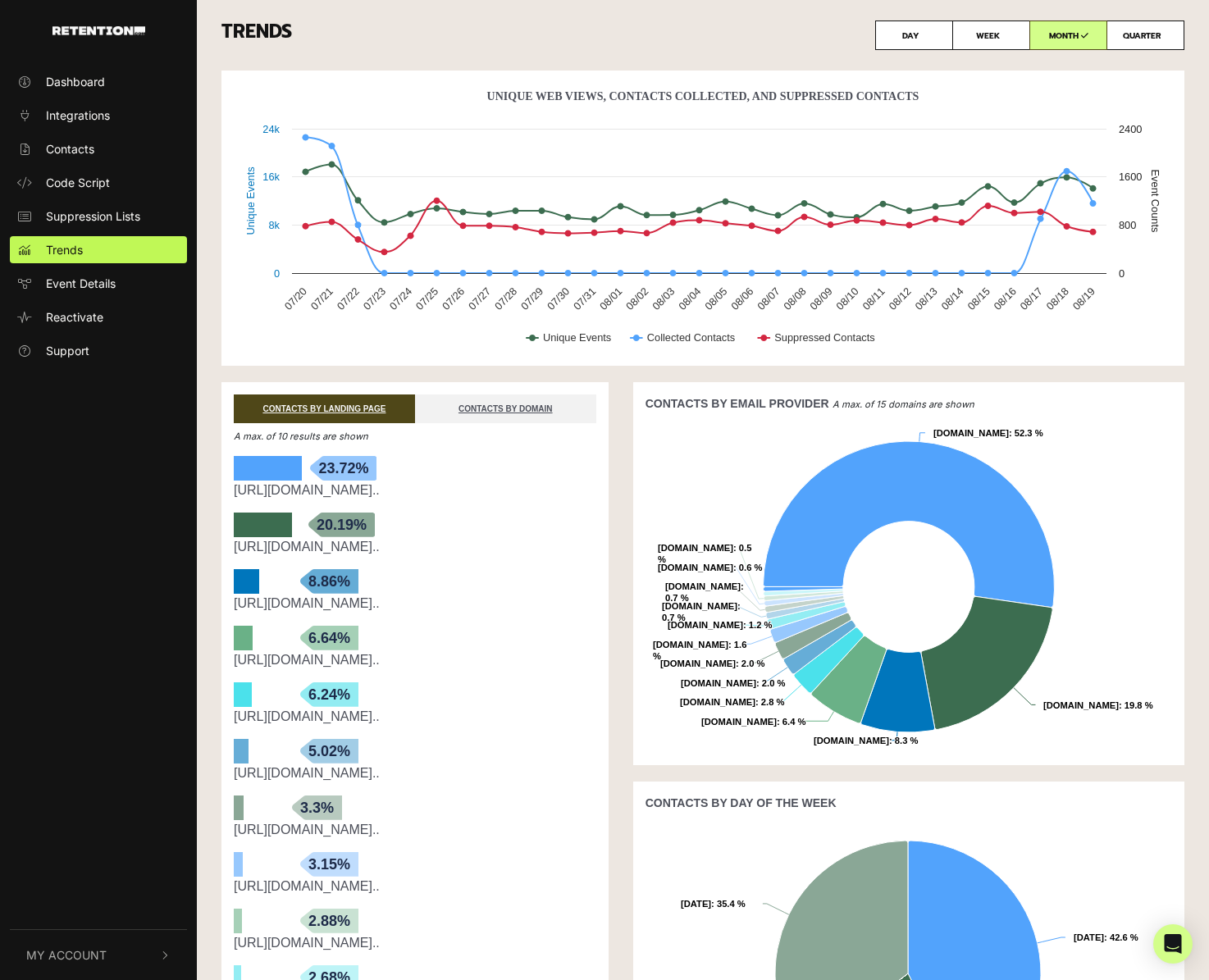
click at [127, 957] on button "My Account" at bounding box center [99, 954] width 177 height 50
click at [107, 890] on link "Billing" at bounding box center [99, 884] width 177 height 27
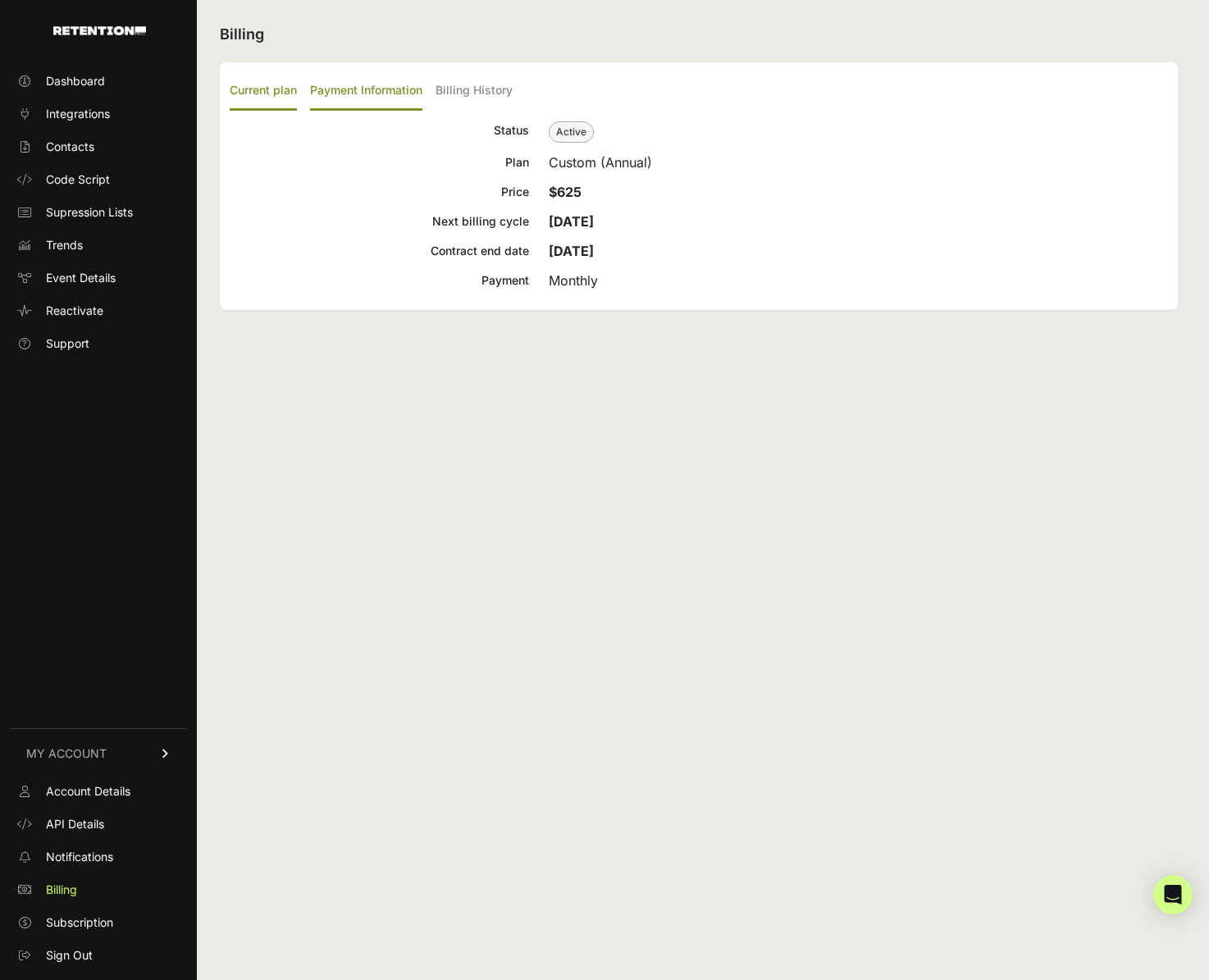
click at [322, 95] on label "Payment Information" at bounding box center [365, 91] width 112 height 38
click at [0, 0] on input "Payment Information" at bounding box center [0, 0] width 0 height 0
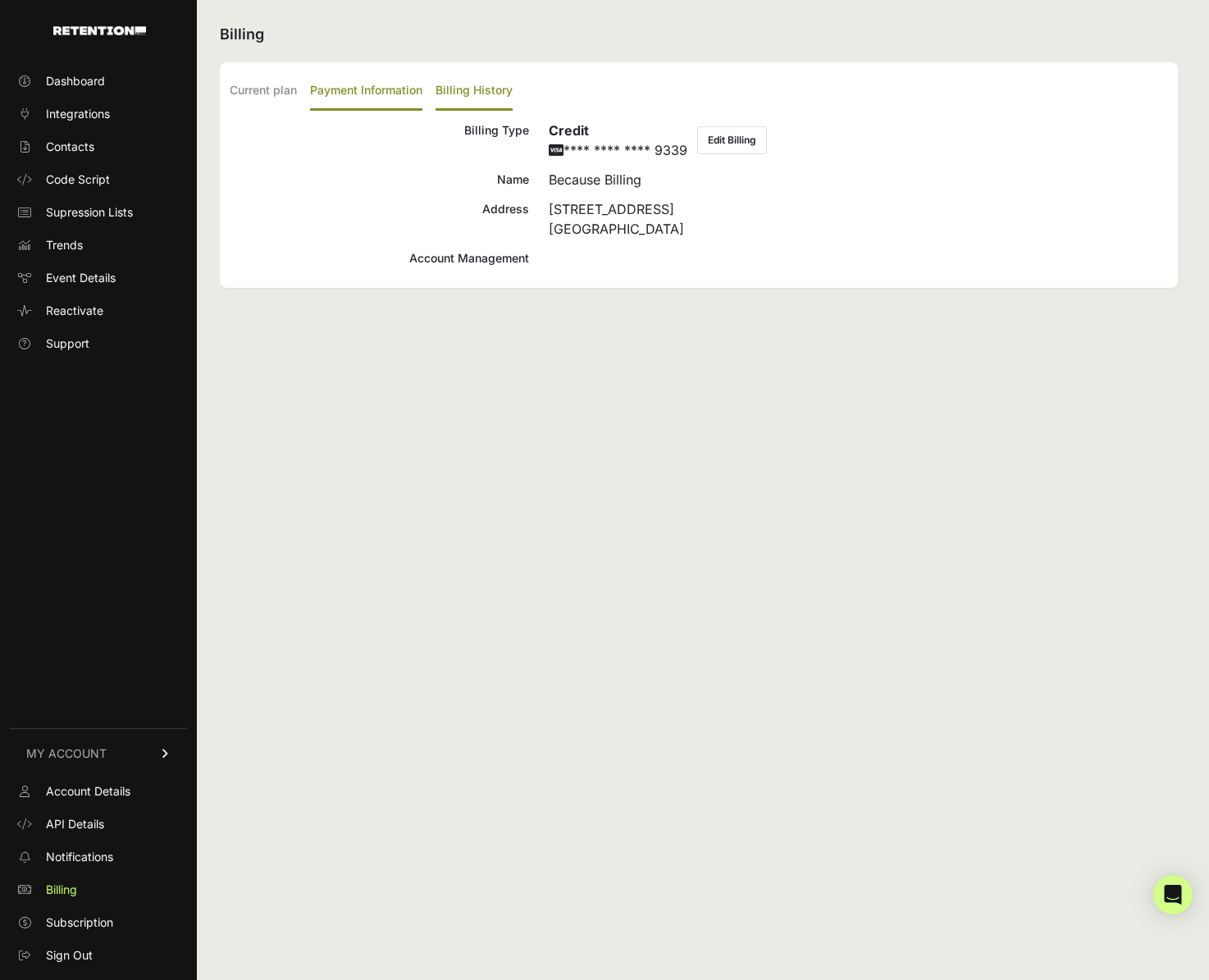
click at [456, 94] on label "Billing History" at bounding box center [474, 91] width 77 height 38
click at [0, 0] on input "Billing History" at bounding box center [0, 0] width 0 height 0
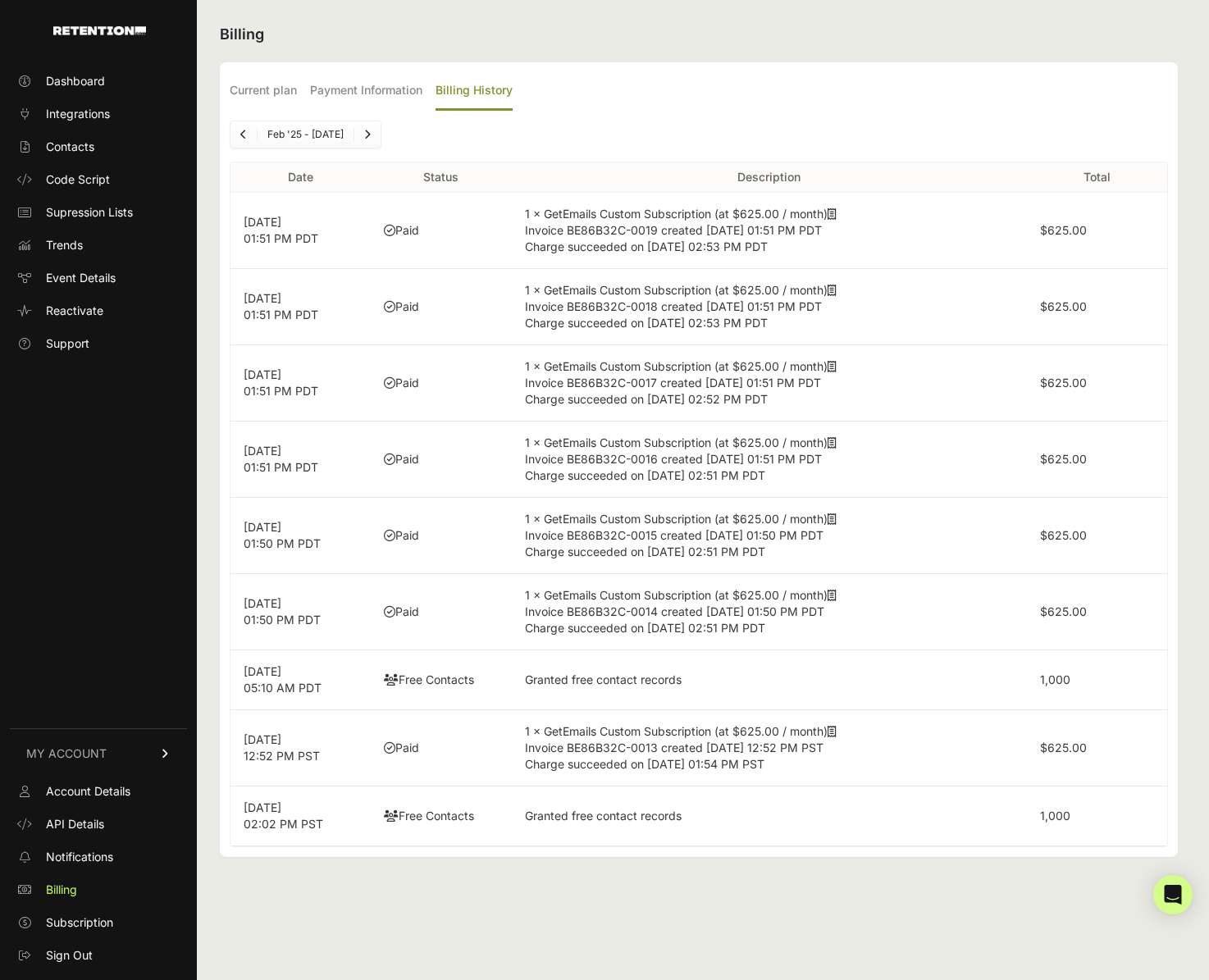
click at [622, 248] on span "Charge succeeded on [DATE] 02:53 PM PDT" at bounding box center [647, 246] width 243 height 14
click at [627, 193] on td "1 × GetEmails Custom Subscription (at $625.00 / month) Invoice BE86B32C-0019 cr…" at bounding box center [769, 231] width 515 height 77
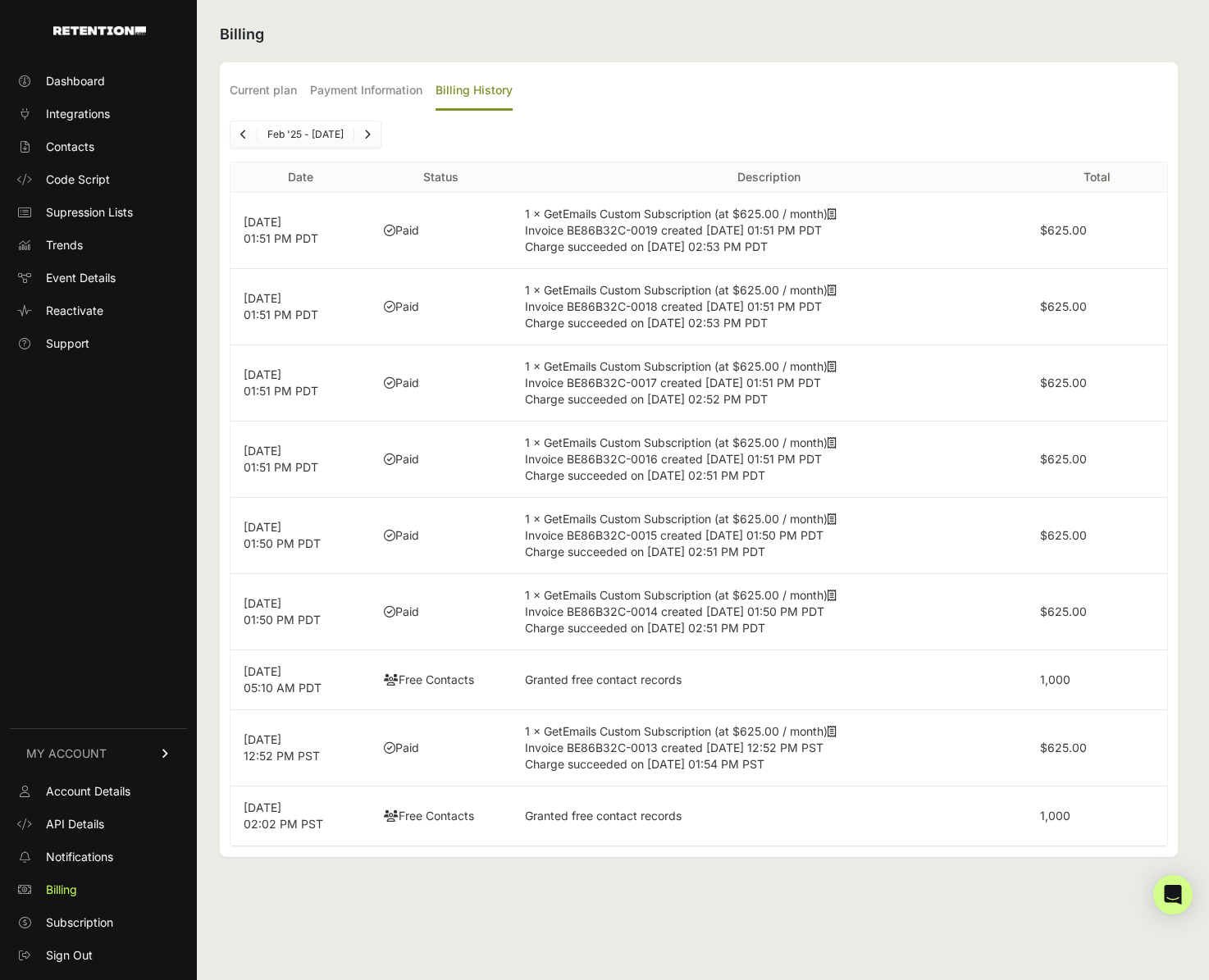
click at [613, 221] on td "1 × GetEmails Custom Subscription (at $625.00 / month) Invoice BE86B32C-0019 cr…" at bounding box center [769, 231] width 515 height 77
click at [836, 290] on icon at bounding box center [832, 290] width 9 height 12
click at [836, 210] on icon at bounding box center [832, 214] width 9 height 12
click at [252, 106] on label "Current plan" at bounding box center [263, 91] width 68 height 38
click at [0, 0] on input "Current plan" at bounding box center [0, 0] width 0 height 0
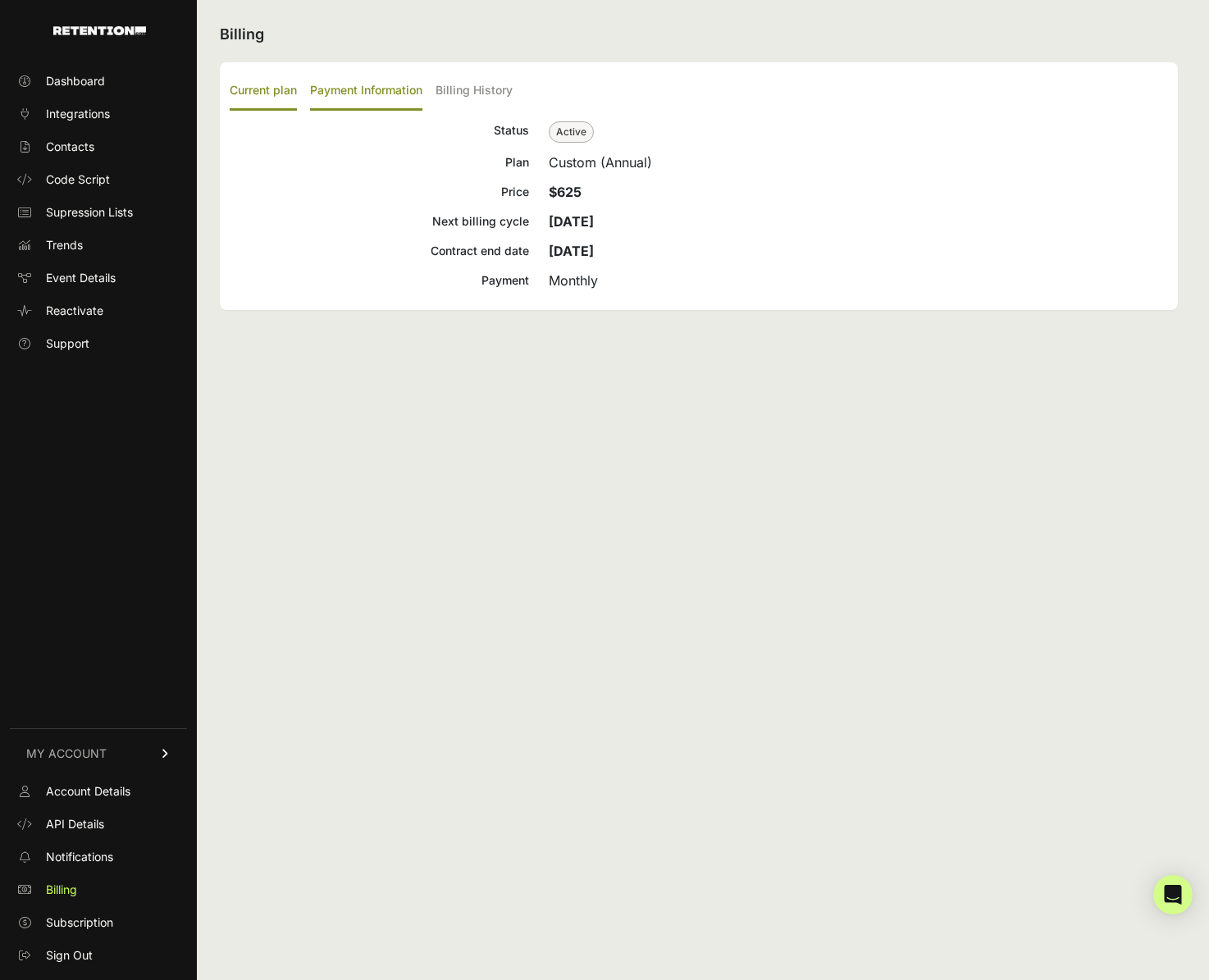
click at [334, 92] on label "Payment Information" at bounding box center [365, 91] width 112 height 38
click at [0, 0] on input "Payment Information" at bounding box center [0, 0] width 0 height 0
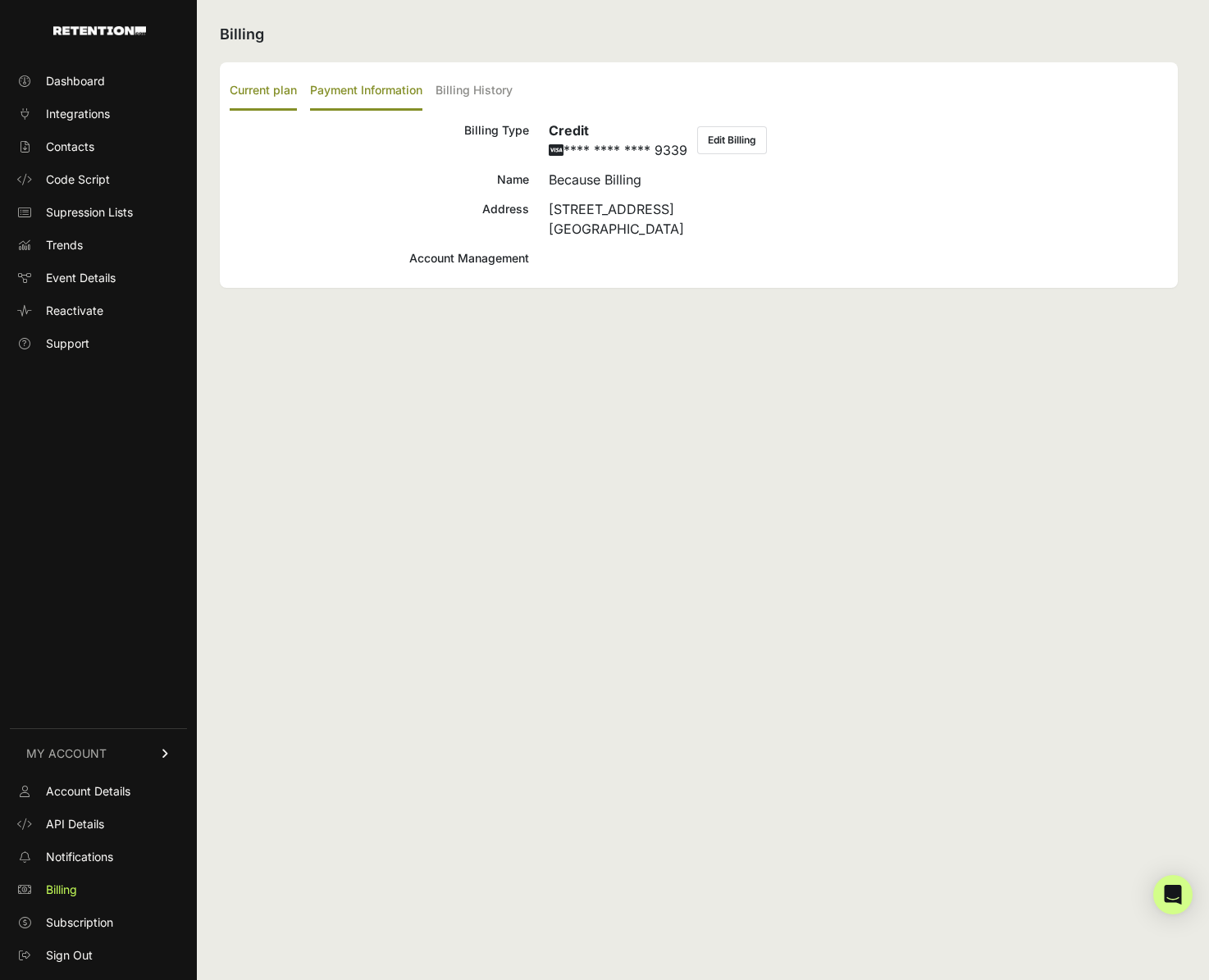
click at [286, 91] on label "Current plan" at bounding box center [263, 91] width 68 height 38
click at [0, 0] on input "Current plan" at bounding box center [0, 0] width 0 height 0
